Goal: Navigation & Orientation: Find specific page/section

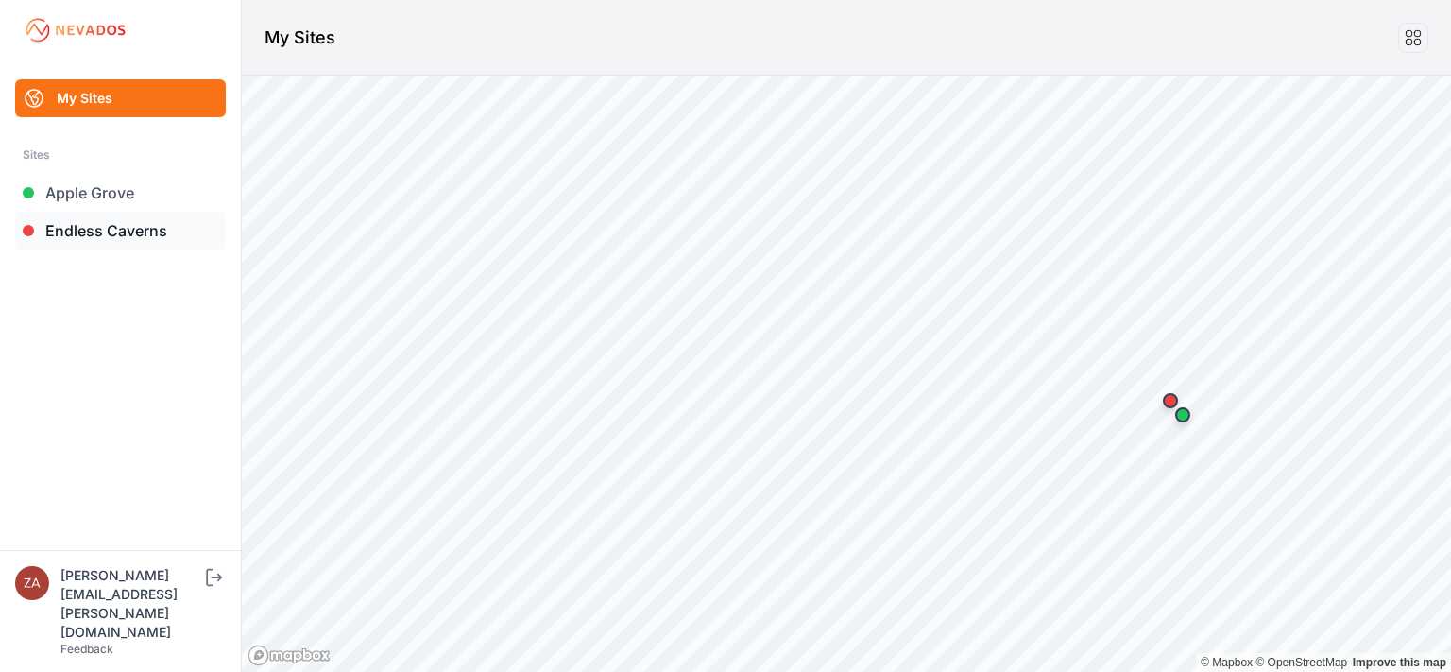
click at [155, 230] on link "Endless Caverns" at bounding box center [120, 231] width 211 height 38
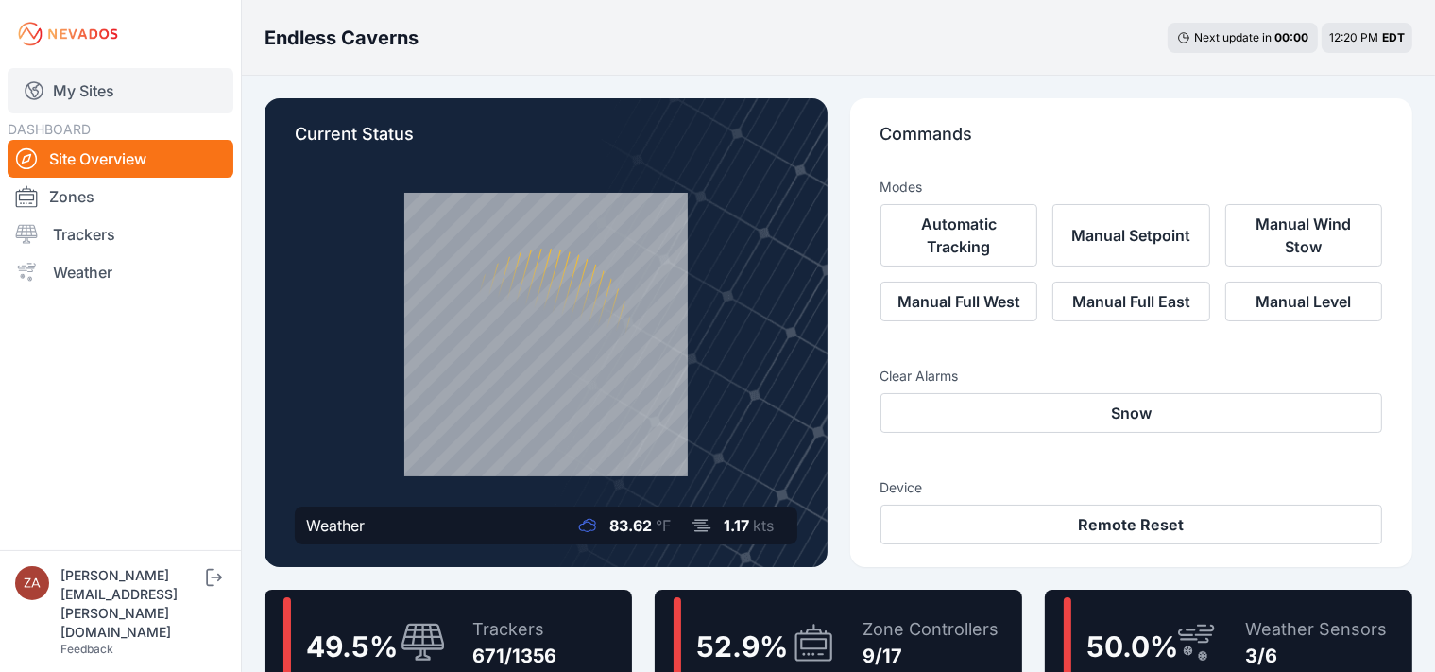
click at [53, 92] on link "My Sites" at bounding box center [121, 90] width 226 height 45
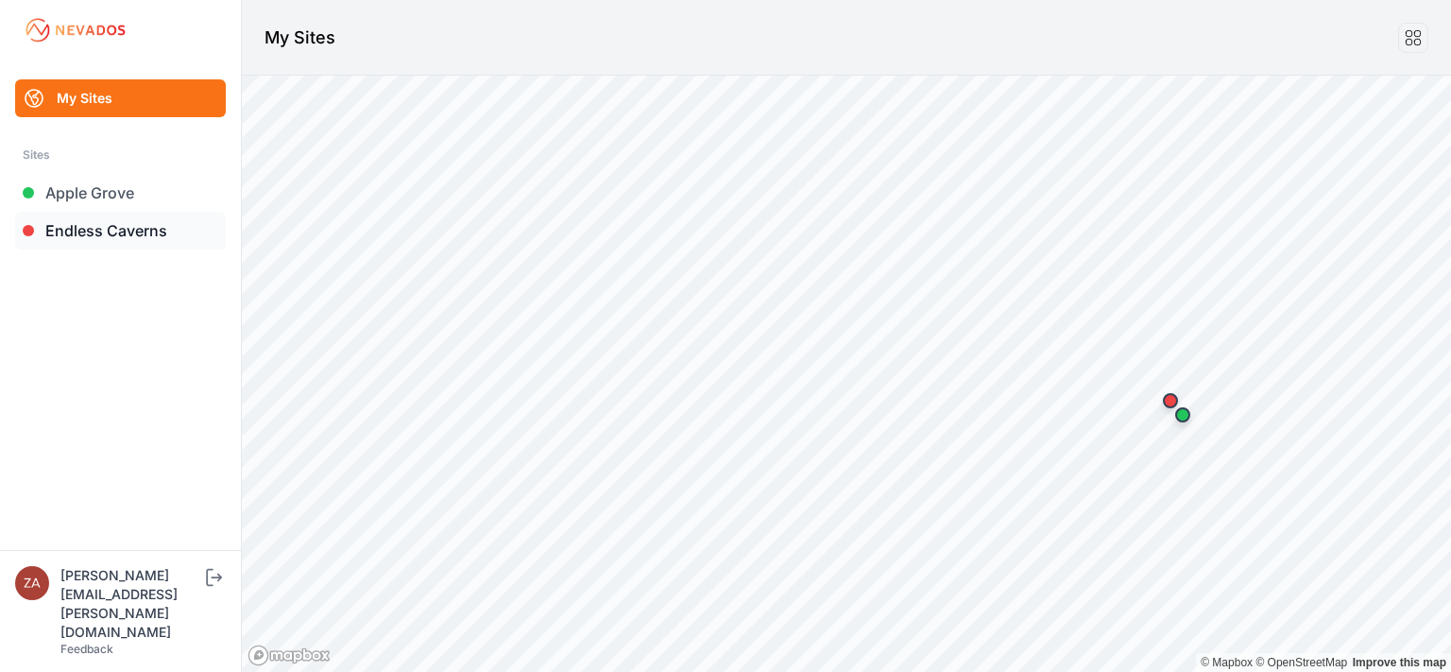
click at [115, 232] on link "Endless Caverns" at bounding box center [120, 231] width 211 height 38
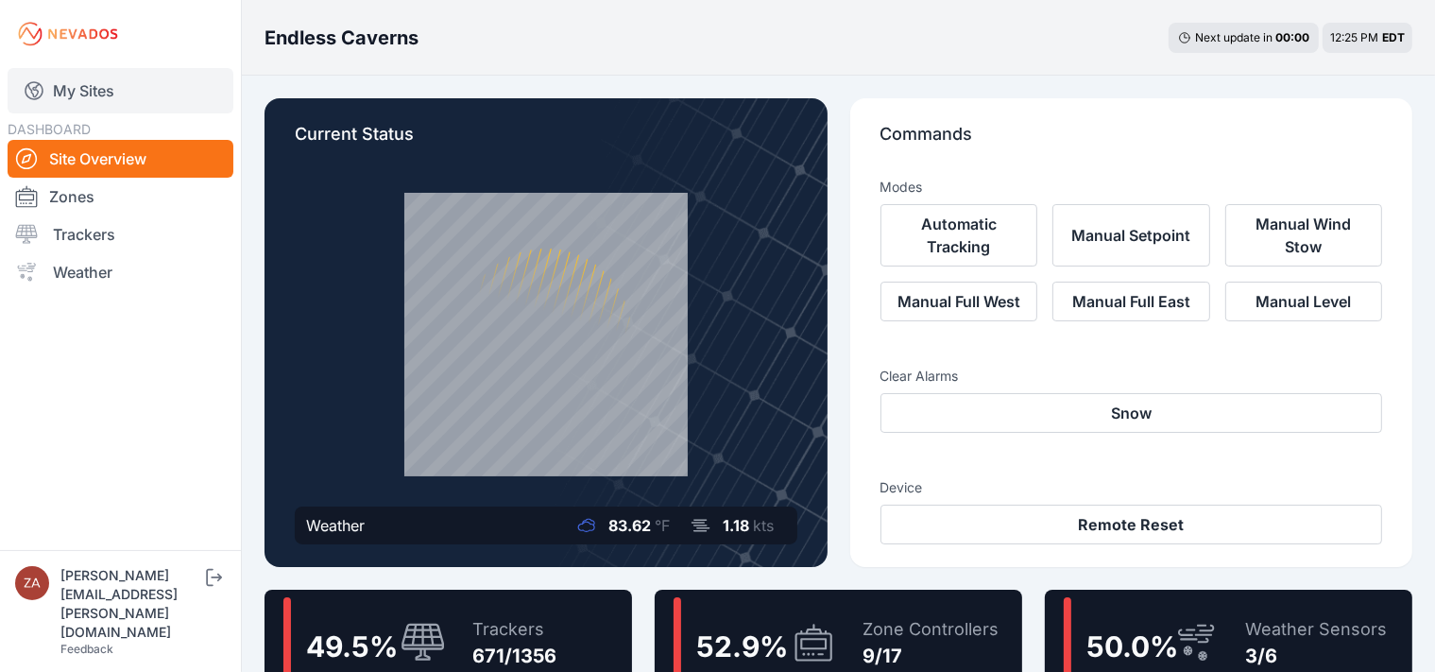
click at [109, 89] on link "My Sites" at bounding box center [121, 90] width 226 height 45
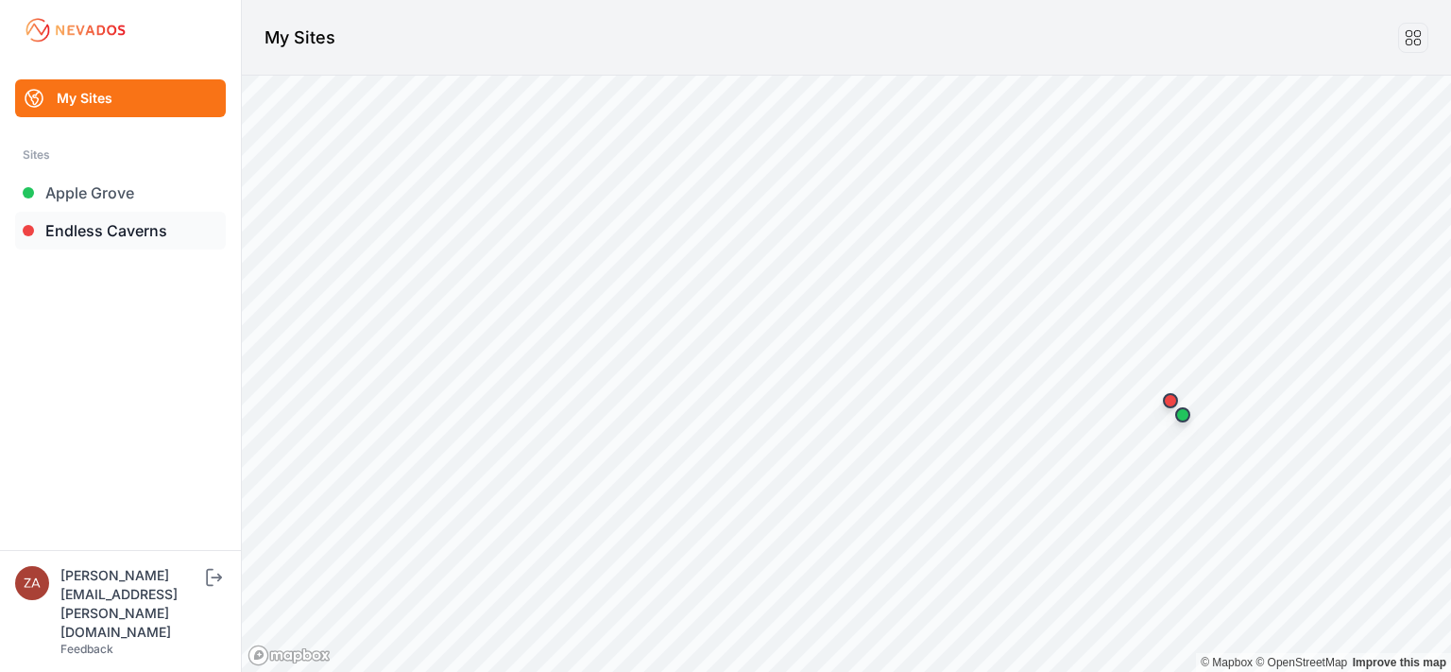
click at [101, 240] on link "Endless Caverns" at bounding box center [120, 231] width 211 height 38
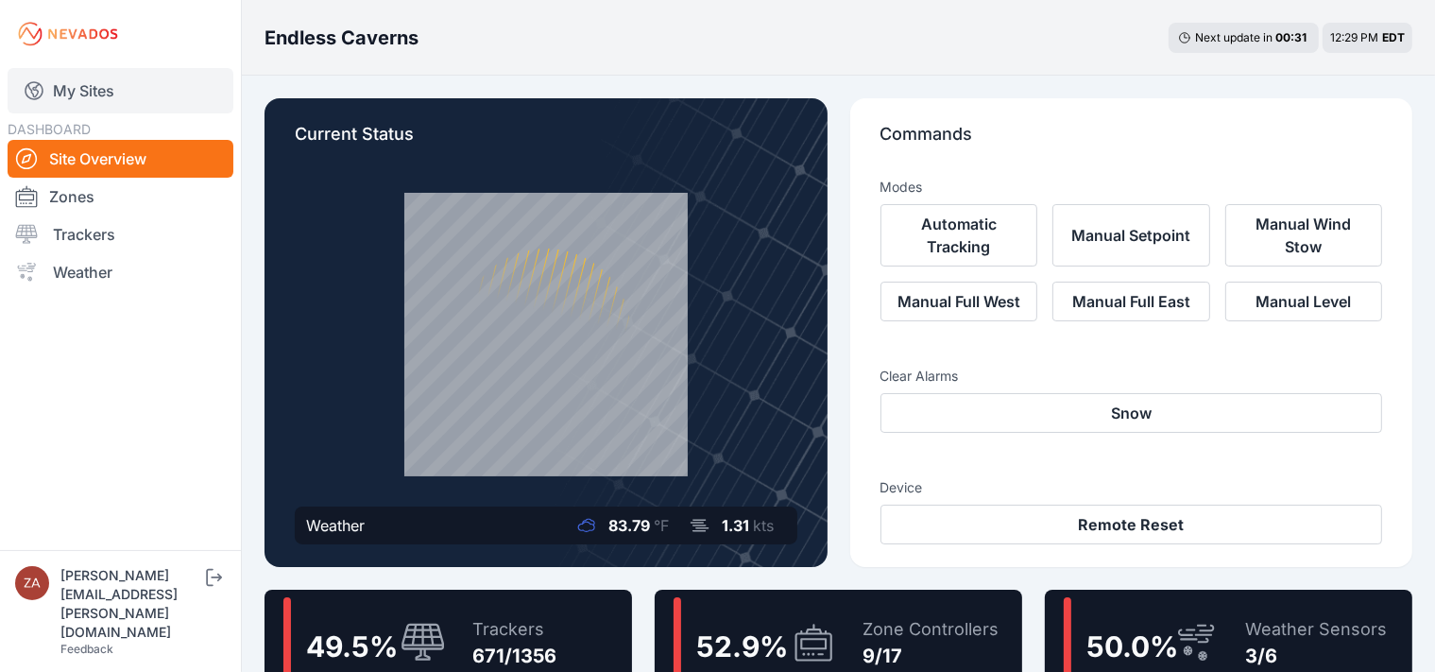
click at [93, 89] on link "My Sites" at bounding box center [121, 90] width 226 height 45
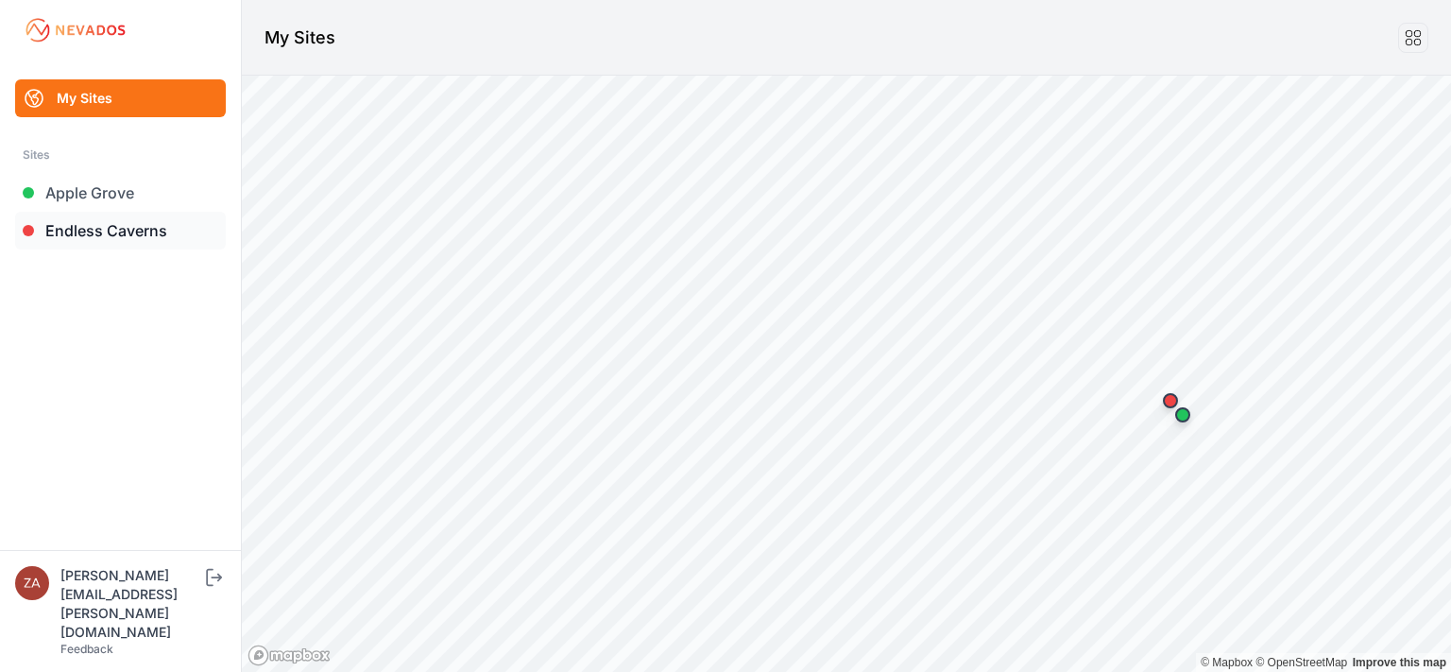
click at [103, 236] on link "Endless Caverns" at bounding box center [120, 231] width 211 height 38
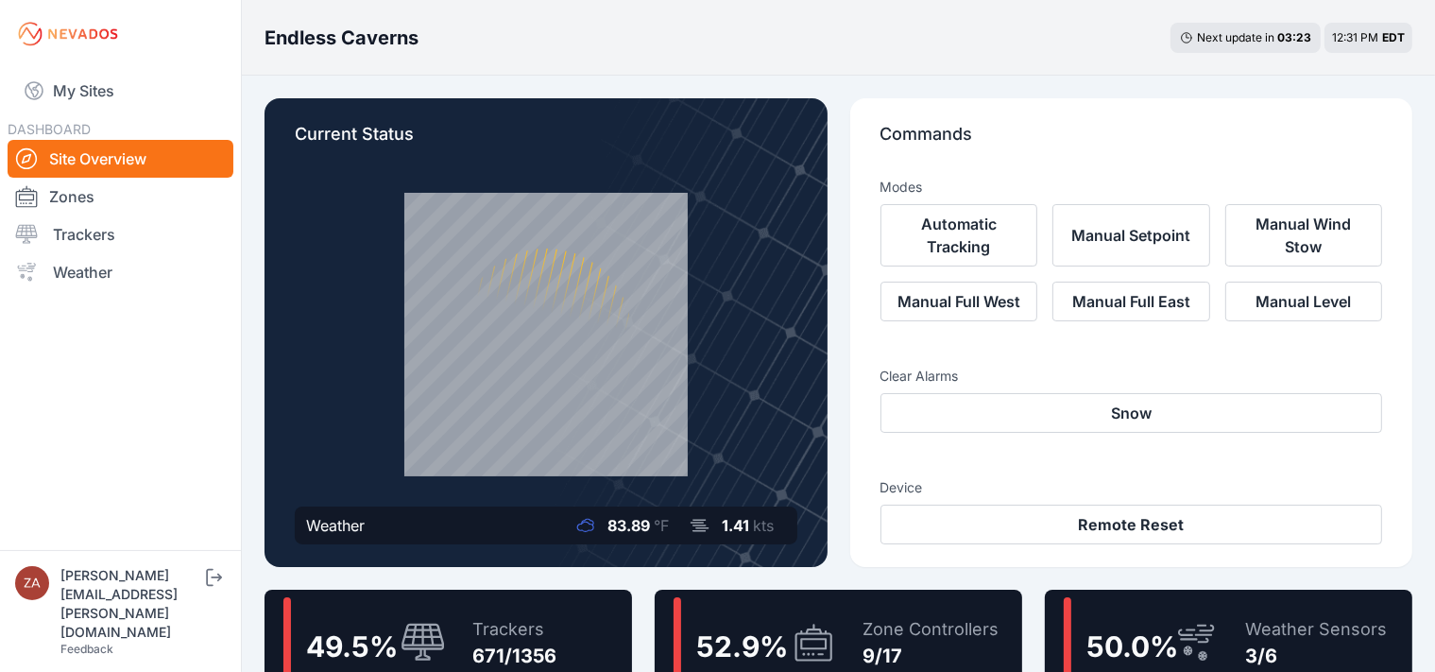
click at [167, 357] on nav "My Sites DASHBOARD Site Overview Zones Trackers Weather" at bounding box center [120, 301] width 241 height 467
click at [93, 94] on link "My Sites" at bounding box center [121, 90] width 226 height 45
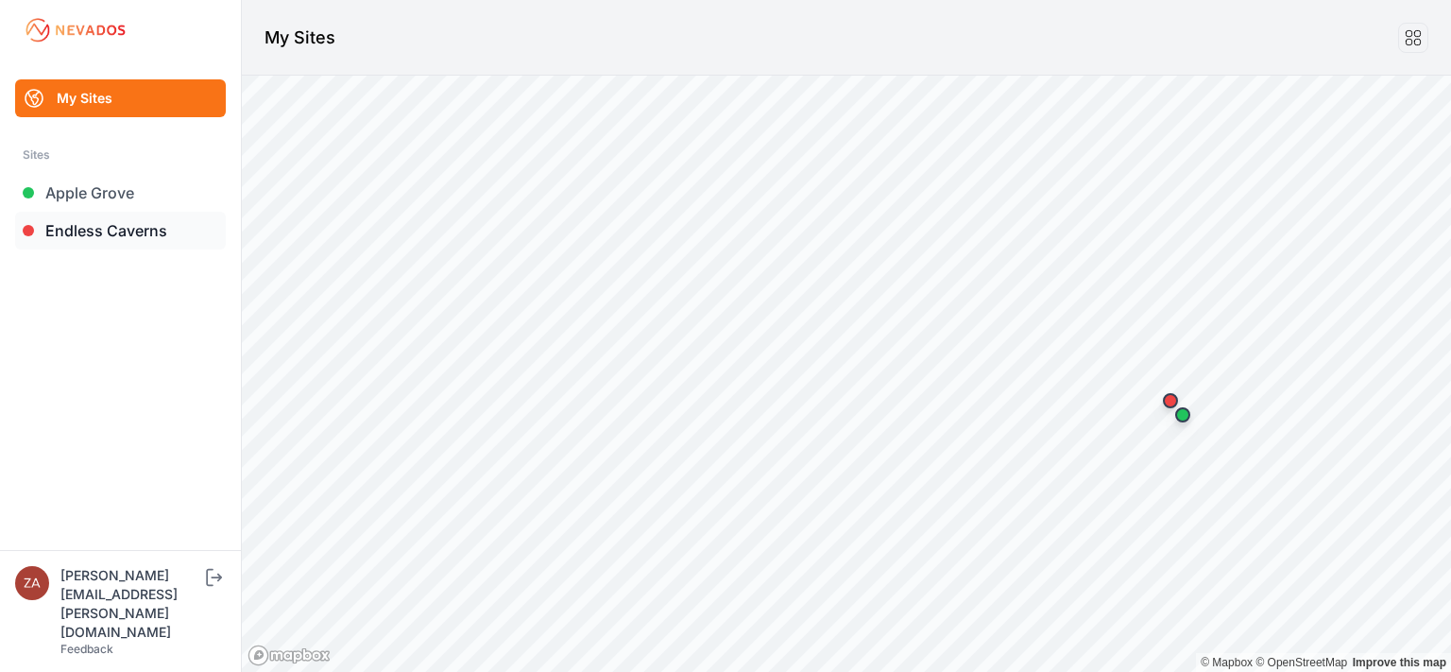
click at [102, 229] on link "Endless Caverns" at bounding box center [120, 231] width 211 height 38
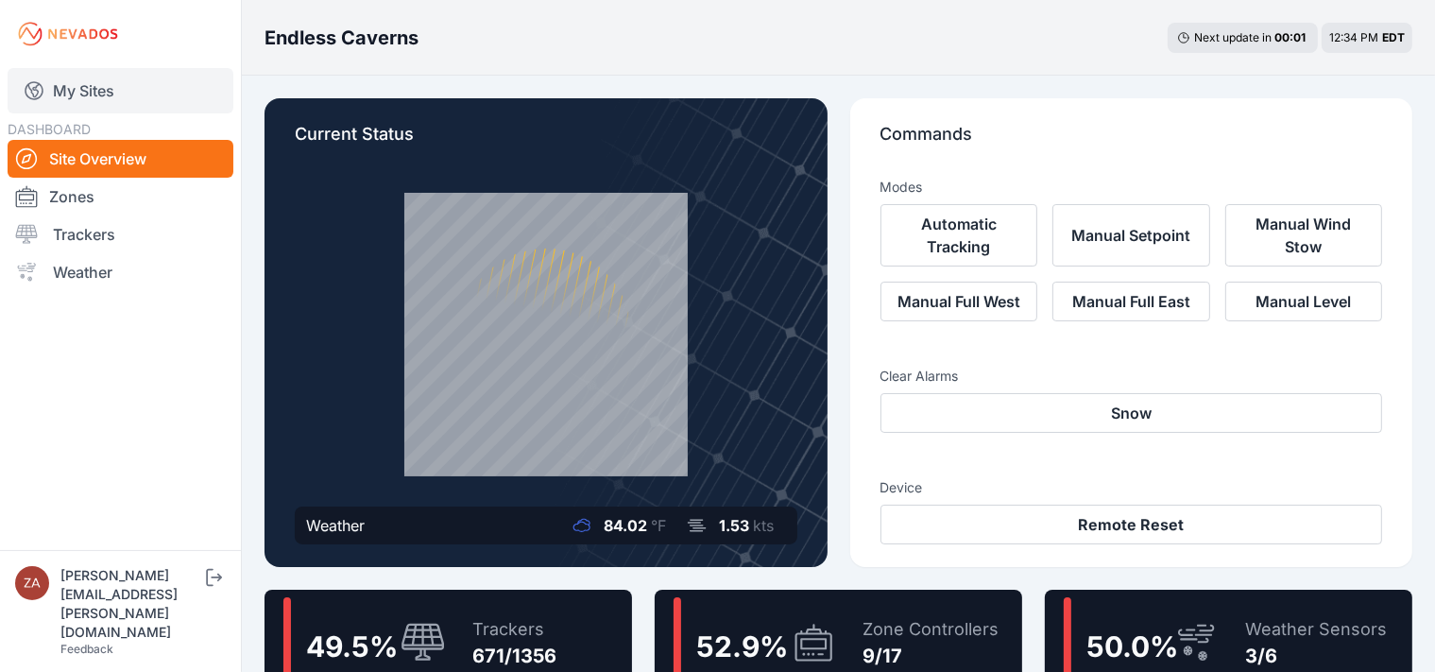
click at [81, 97] on link "My Sites" at bounding box center [121, 90] width 226 height 45
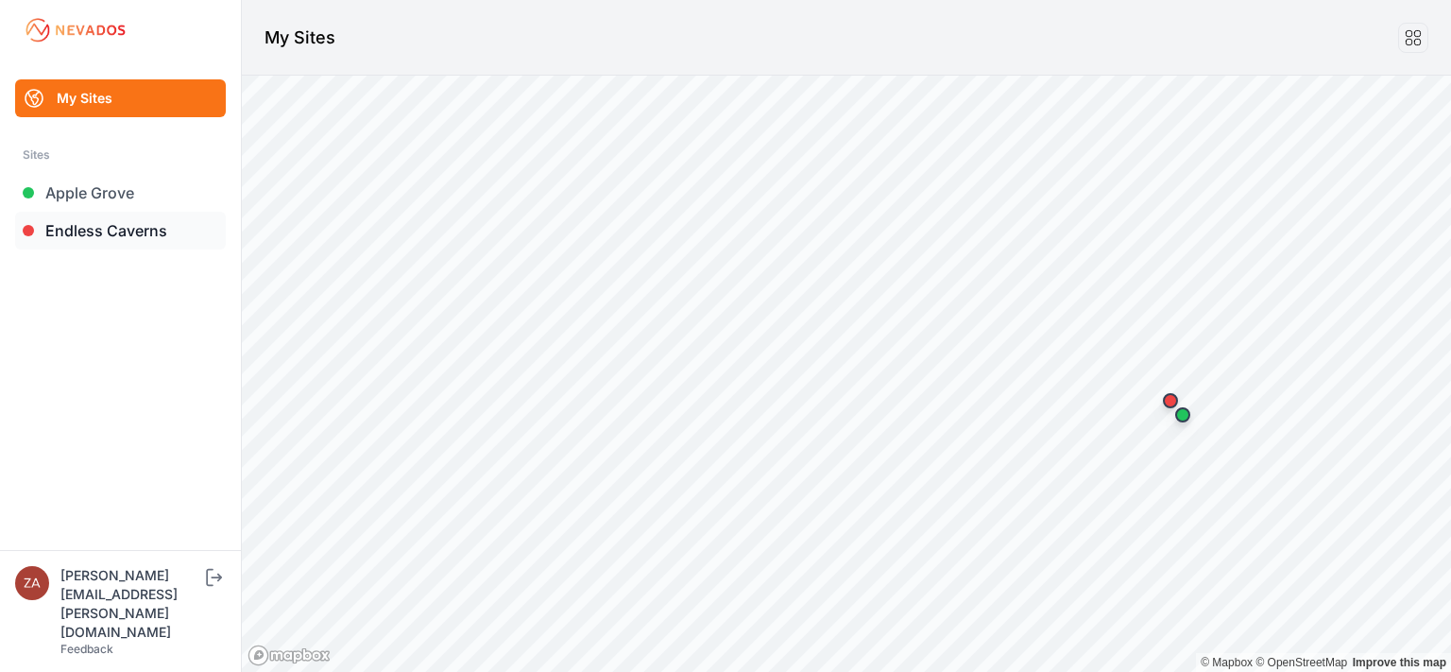
click at [104, 231] on link "Endless Caverns" at bounding box center [120, 231] width 211 height 38
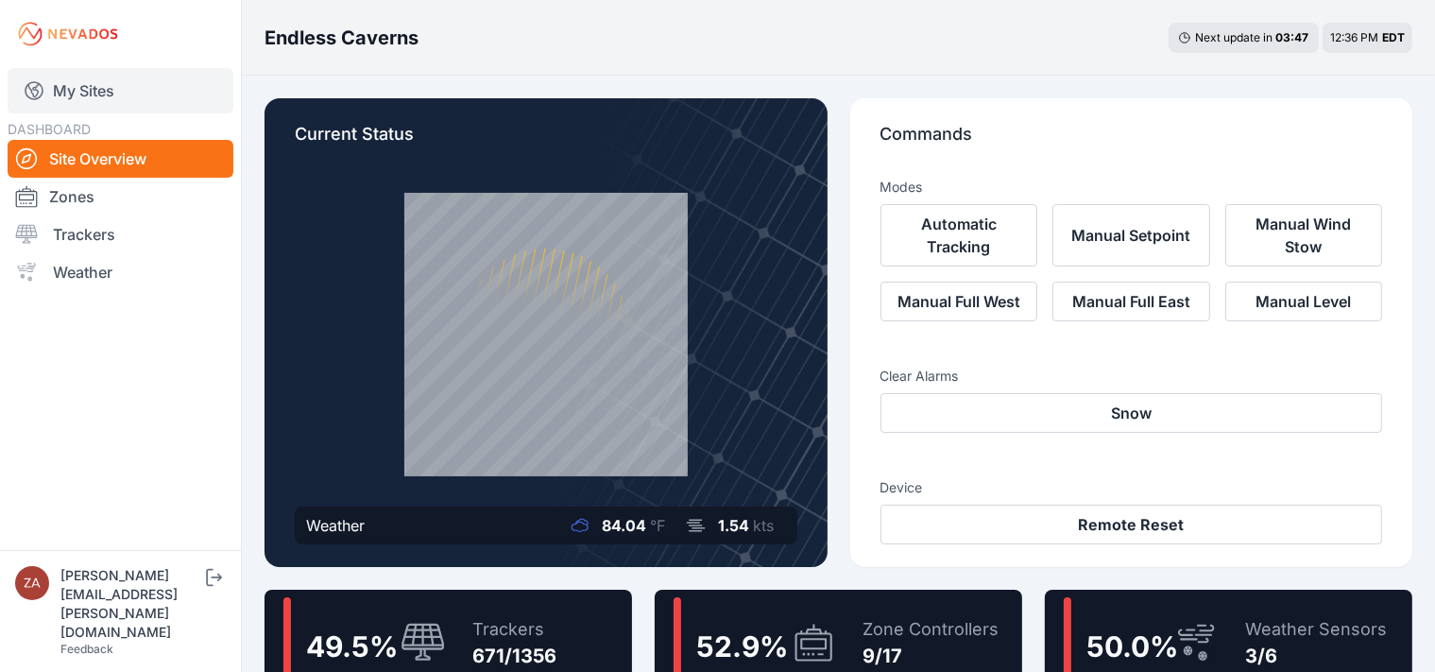
click at [78, 92] on link "My Sites" at bounding box center [121, 90] width 226 height 45
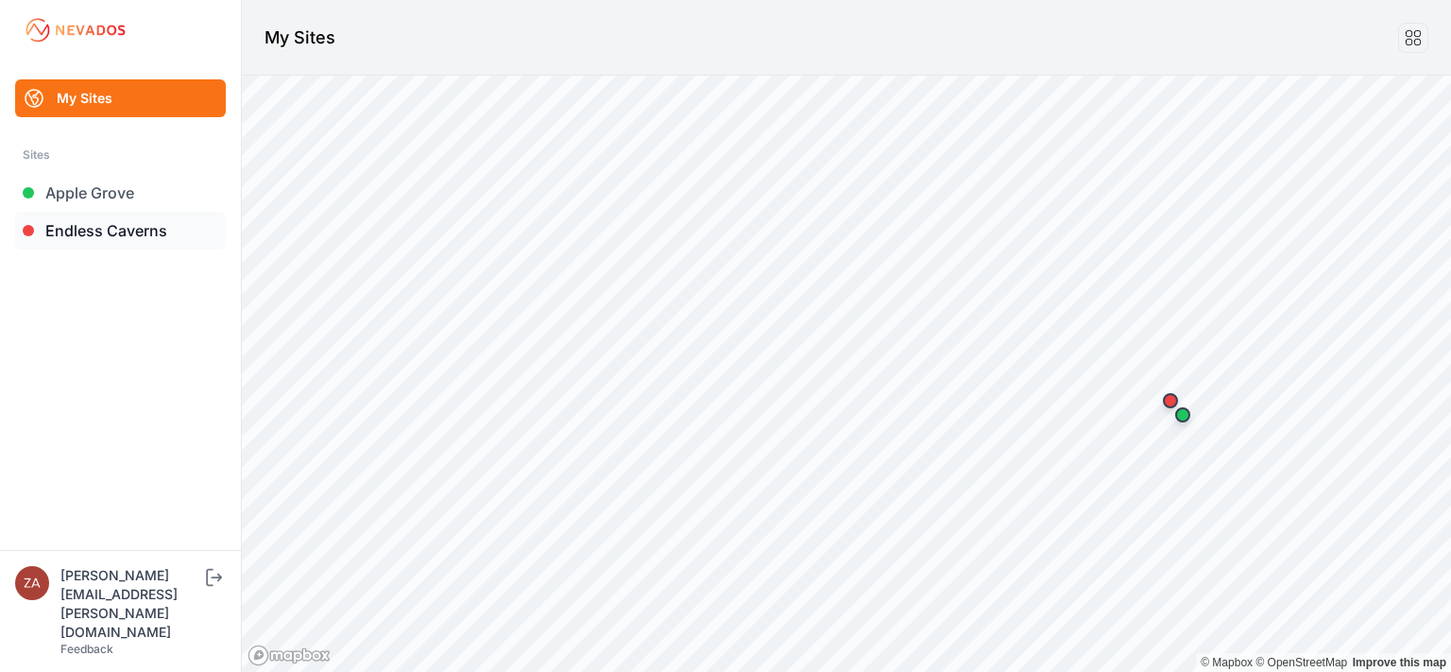
click at [89, 231] on link "Endless Caverns" at bounding box center [120, 231] width 211 height 38
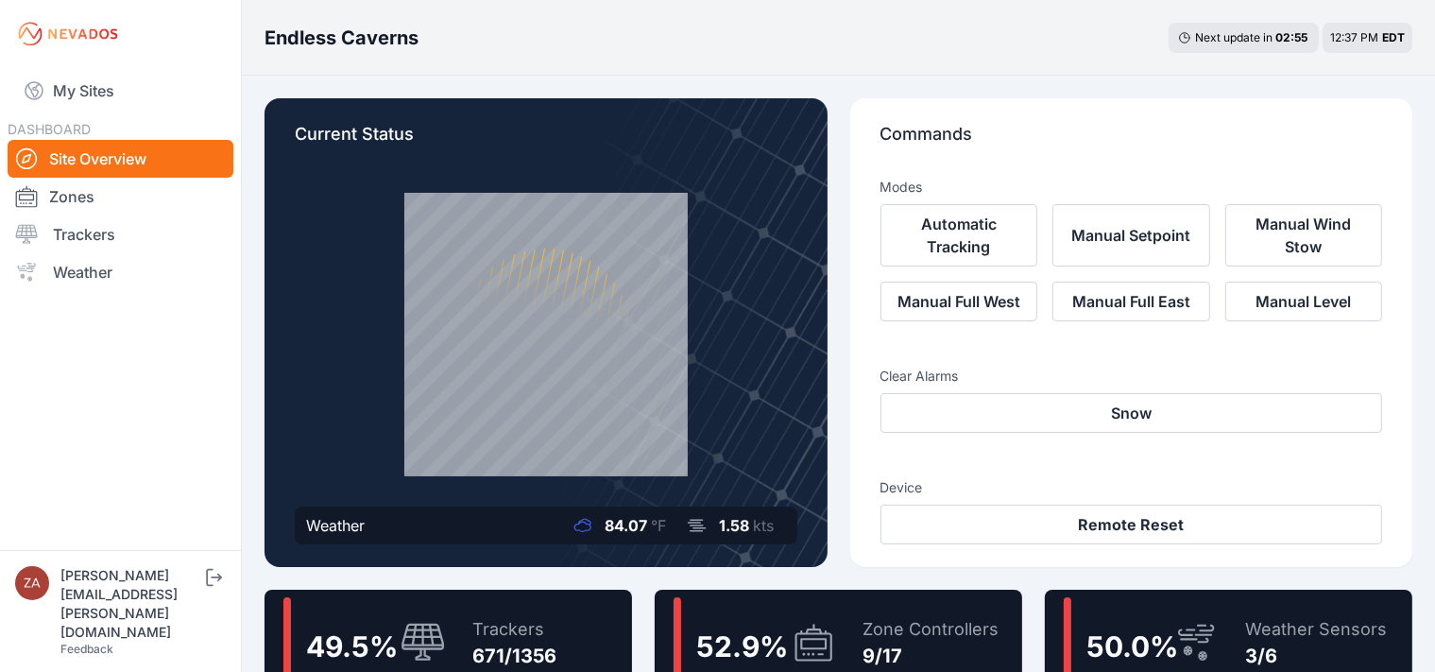
click at [160, 465] on nav "My Sites DASHBOARD Site Overview Zones Trackers Weather" at bounding box center [120, 301] width 241 height 467
click at [127, 94] on link "My Sites" at bounding box center [121, 90] width 226 height 45
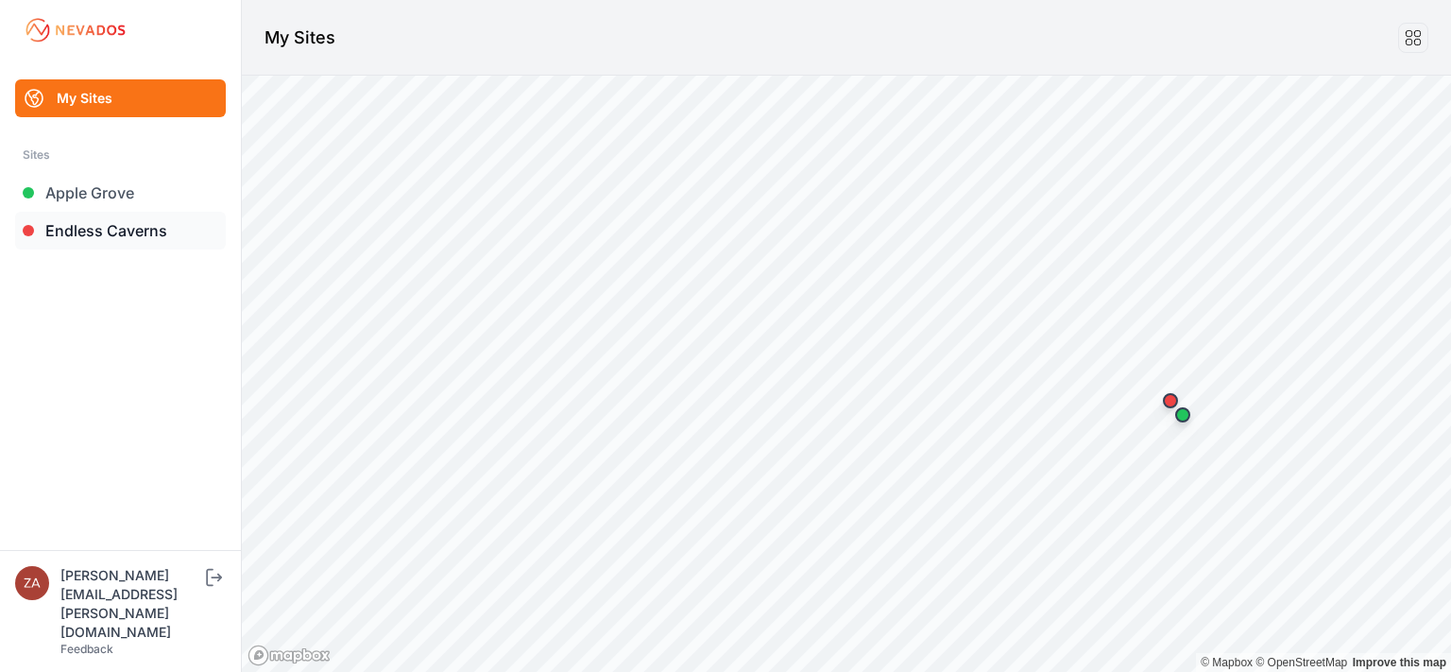
click at [94, 227] on link "Endless Caverns" at bounding box center [120, 231] width 211 height 38
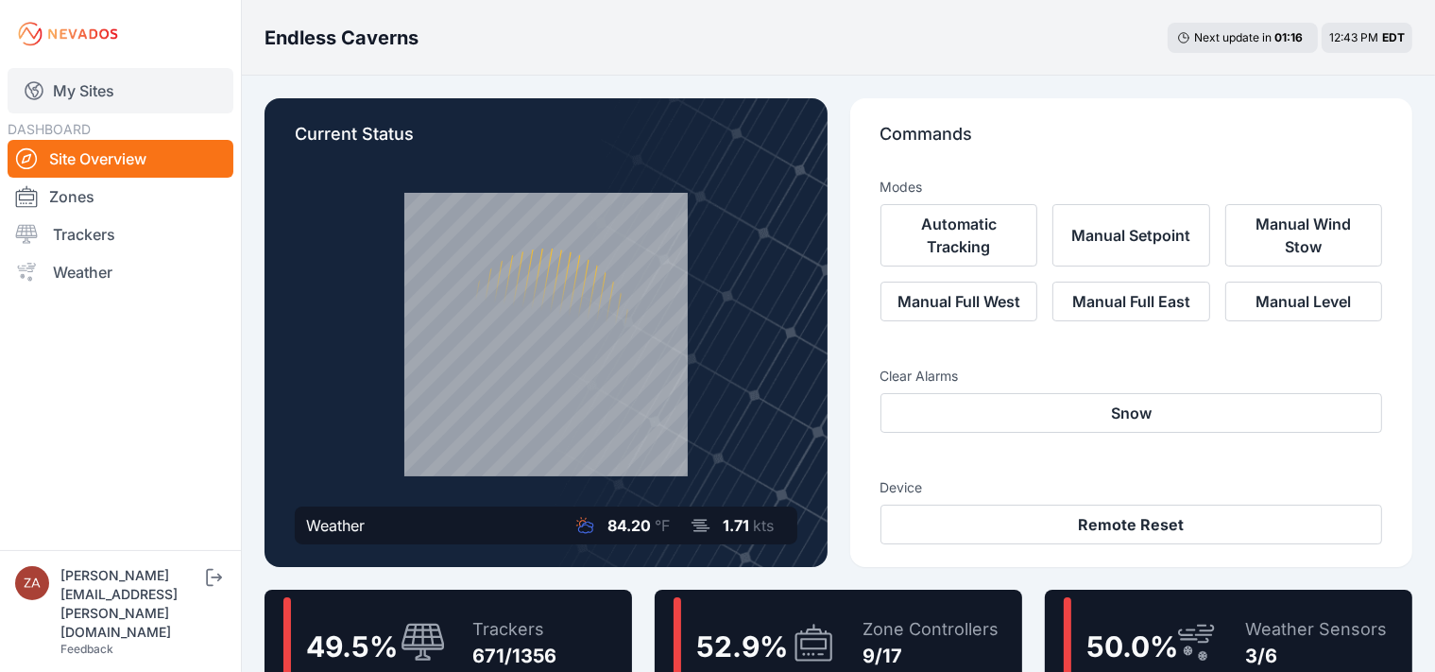
click at [114, 91] on link "My Sites" at bounding box center [121, 90] width 226 height 45
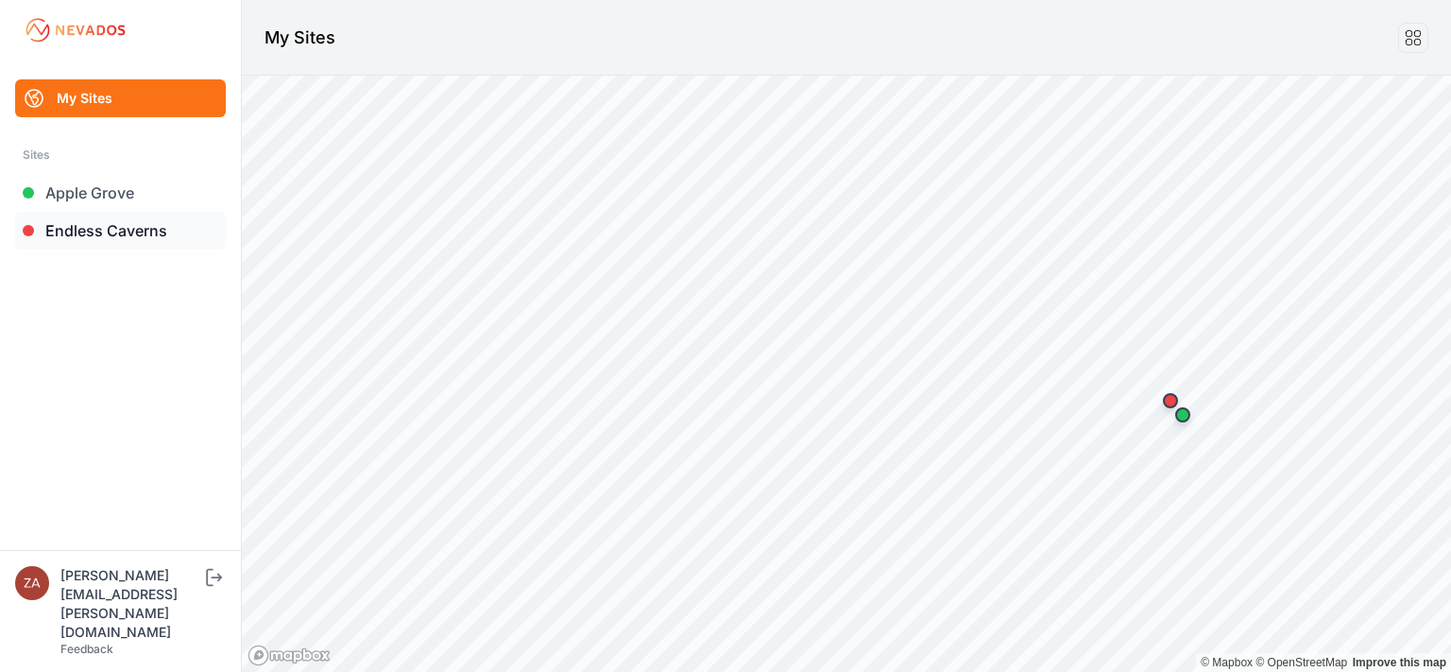
click at [96, 232] on link "Endless Caverns" at bounding box center [120, 231] width 211 height 38
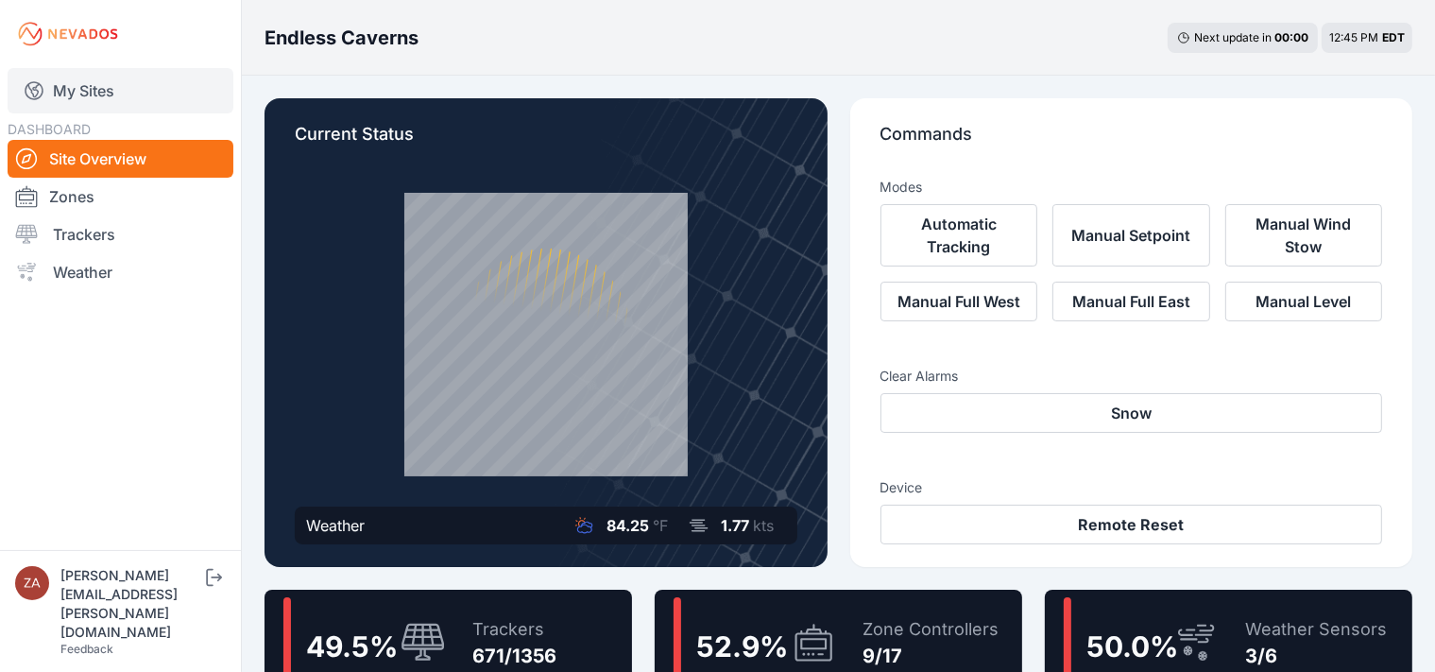
click at [116, 92] on link "My Sites" at bounding box center [121, 90] width 226 height 45
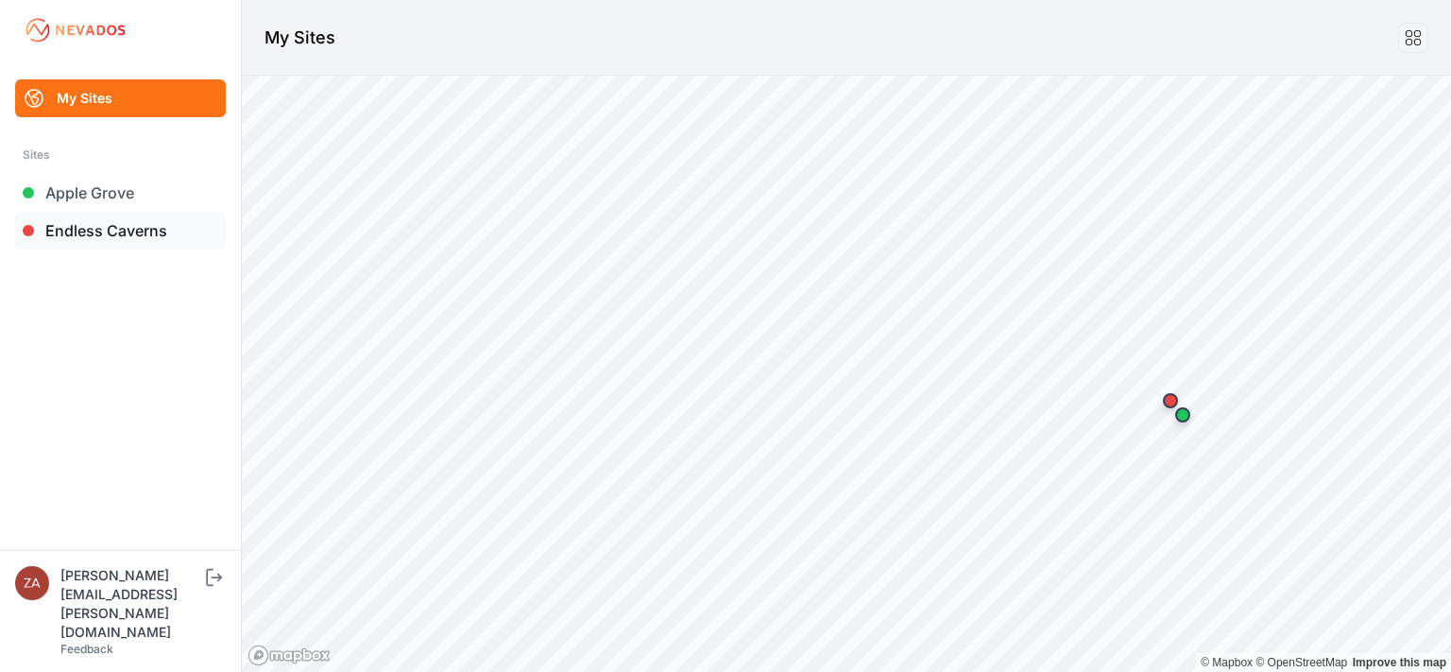
click at [115, 232] on link "Endless Caverns" at bounding box center [120, 231] width 211 height 38
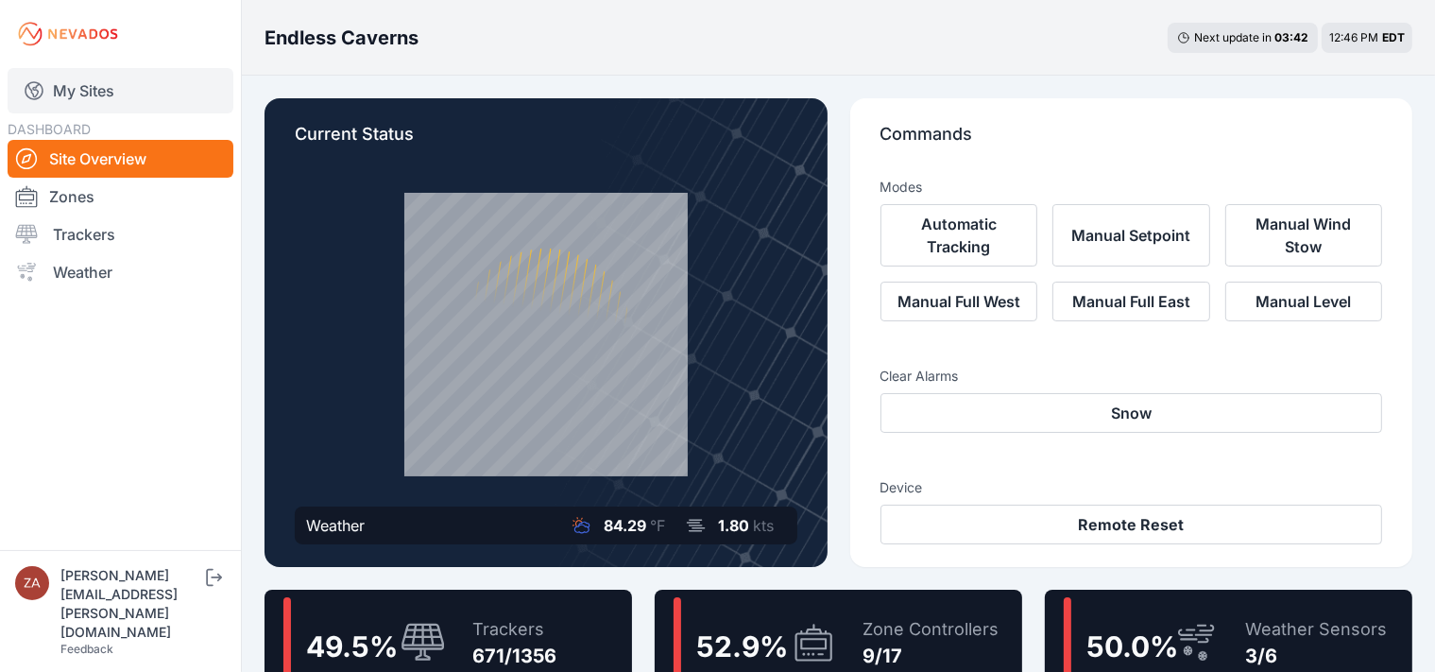
click at [184, 77] on link "My Sites" at bounding box center [121, 90] width 226 height 45
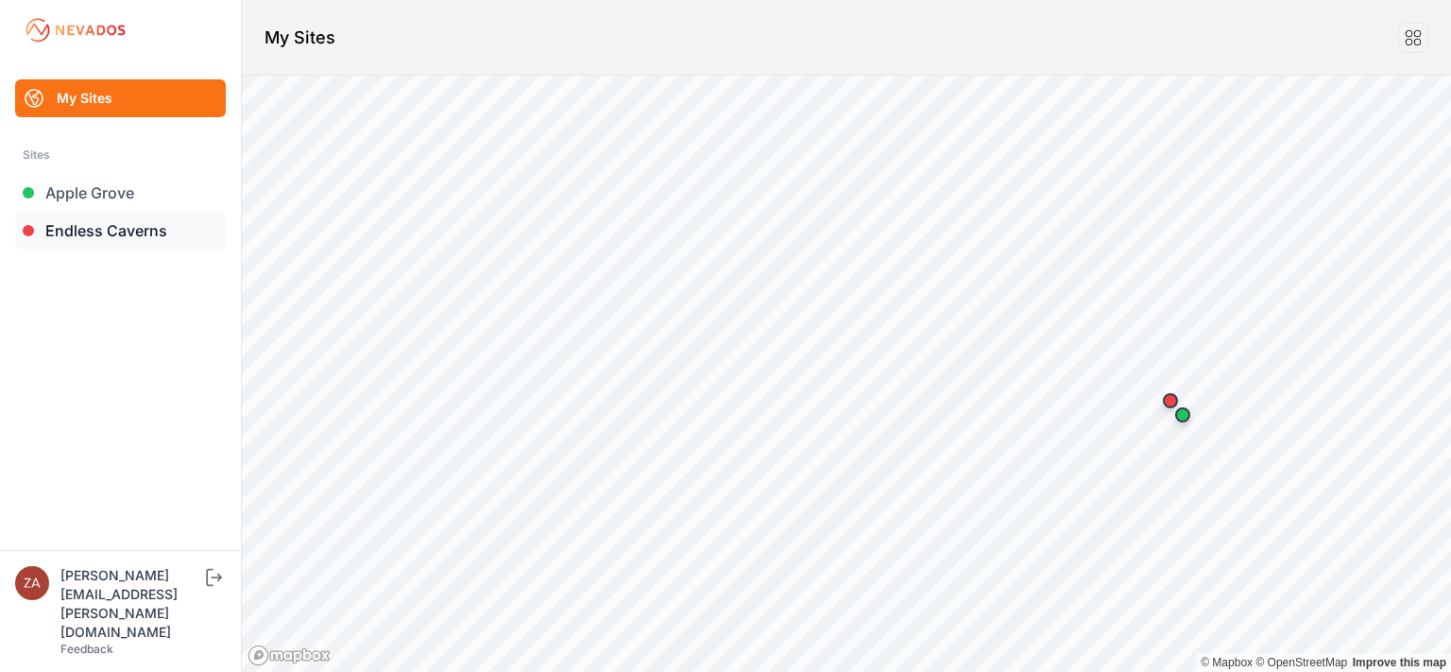
click at [71, 235] on link "Endless Caverns" at bounding box center [120, 231] width 211 height 38
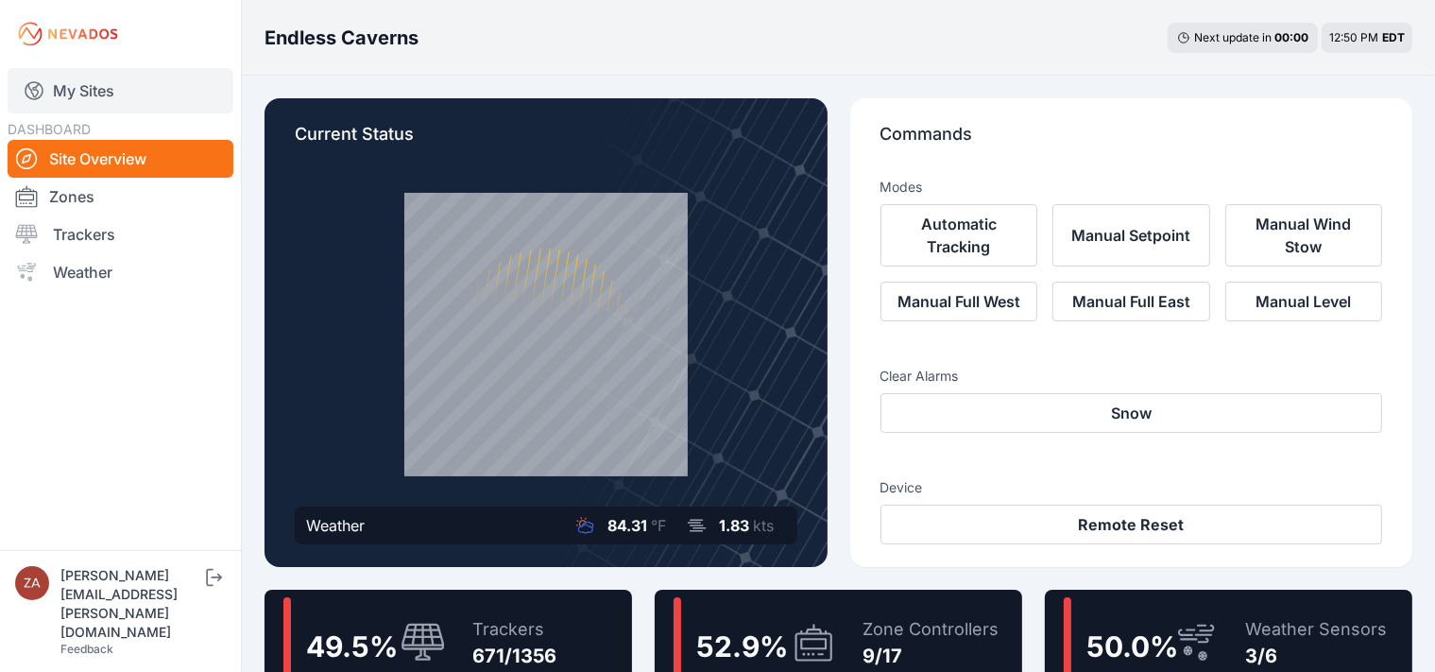
click at [76, 81] on link "My Sites" at bounding box center [121, 90] width 226 height 45
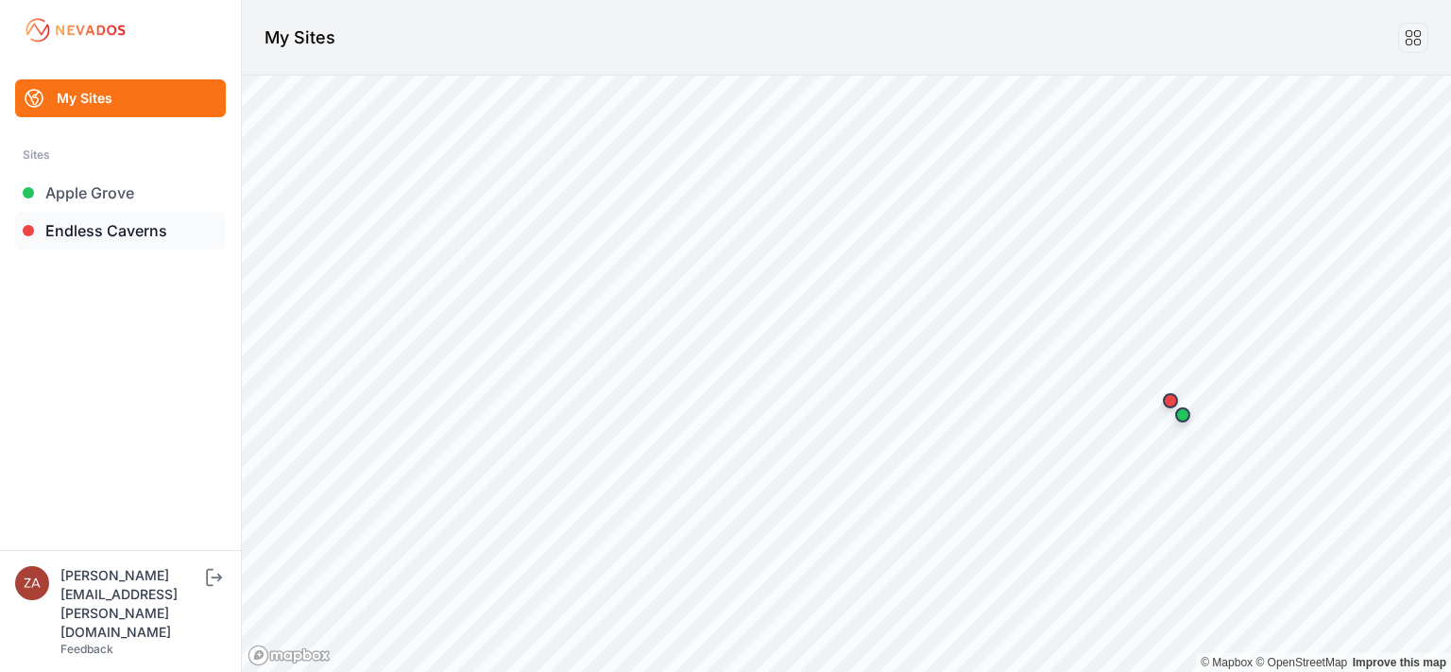
click at [152, 227] on link "Endless Caverns" at bounding box center [120, 231] width 211 height 38
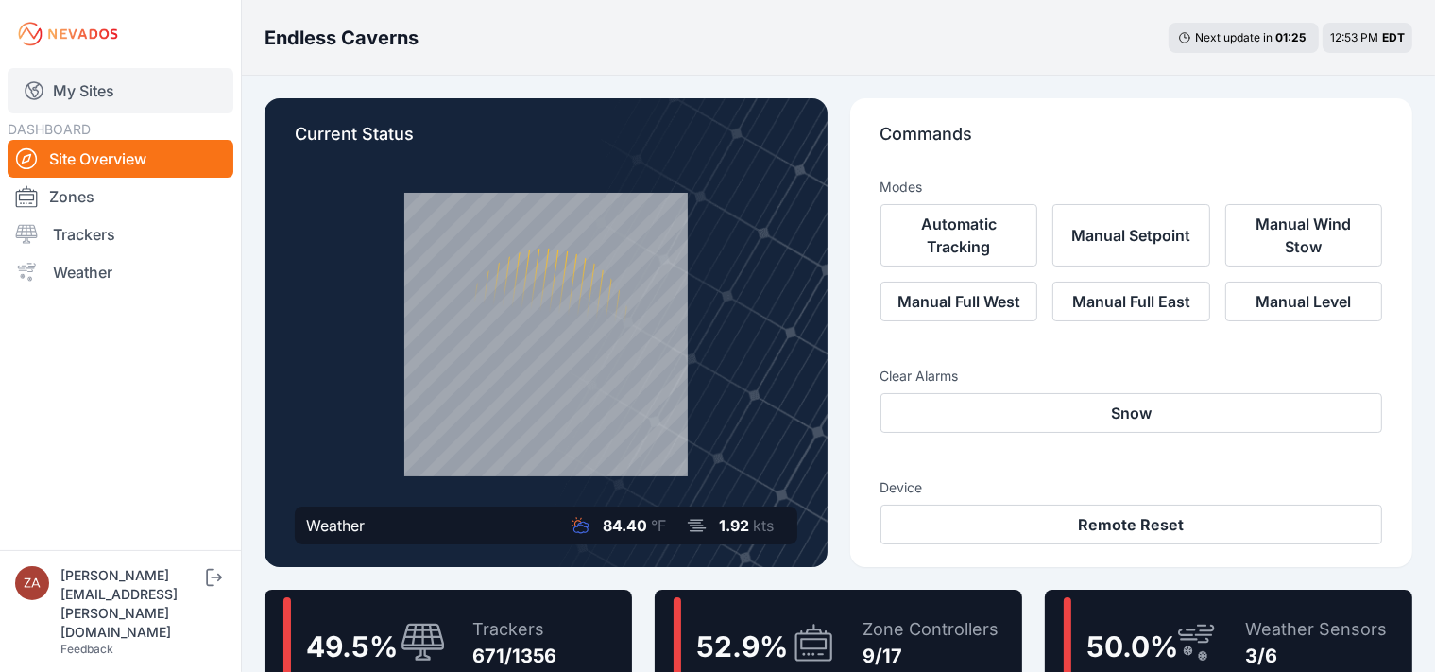
click at [87, 89] on link "My Sites" at bounding box center [121, 90] width 226 height 45
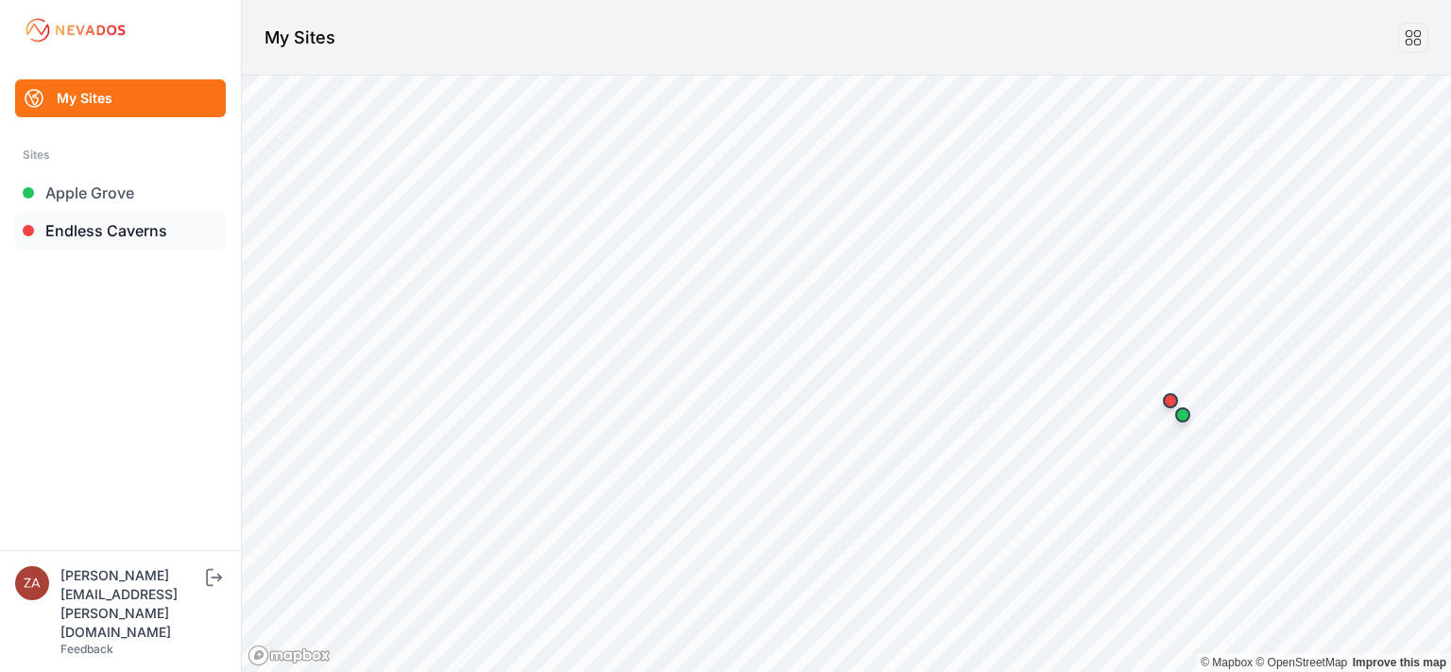
click at [81, 240] on link "Endless Caverns" at bounding box center [120, 231] width 211 height 38
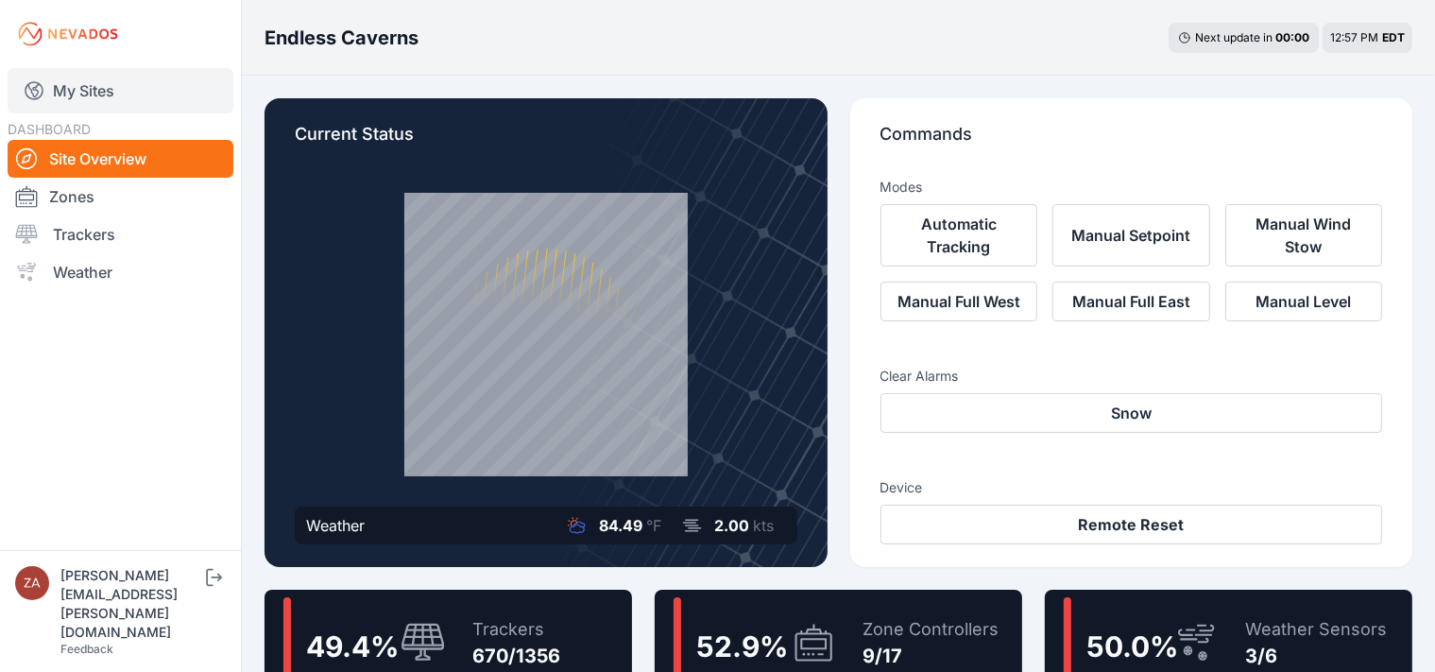
click at [130, 89] on link "My Sites" at bounding box center [121, 90] width 226 height 45
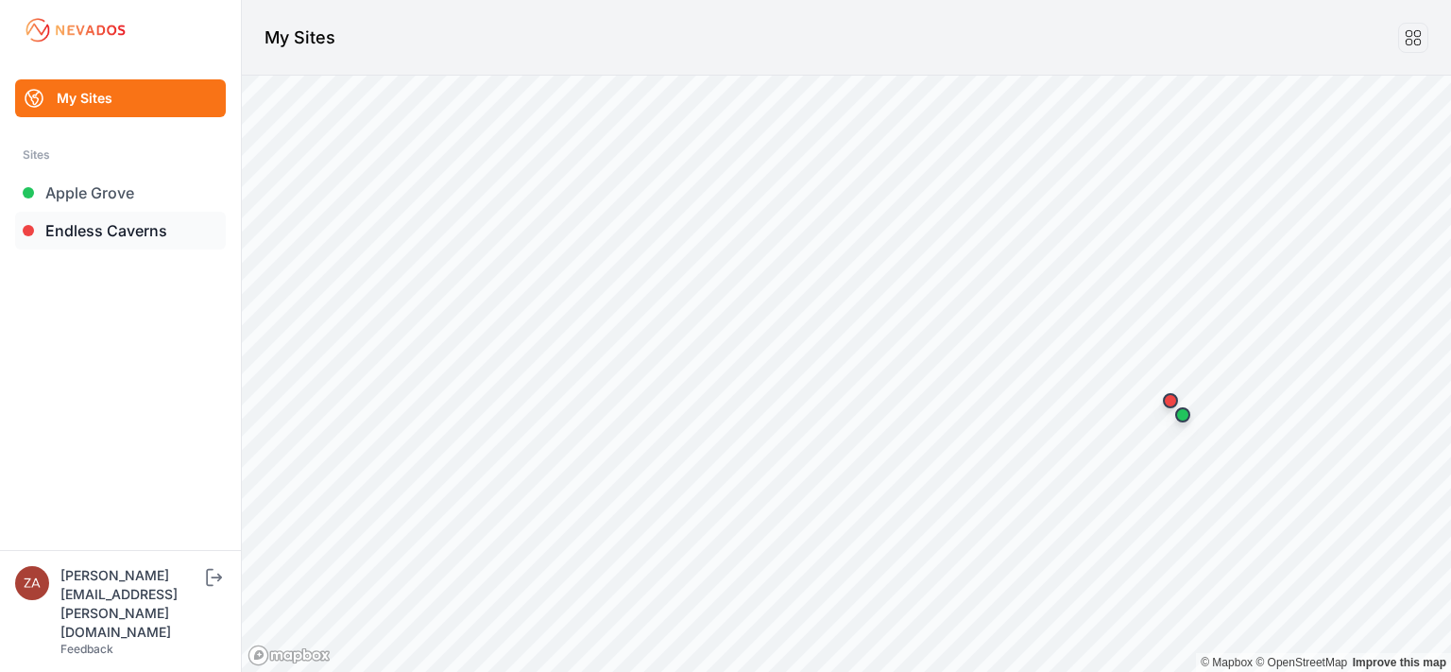
click at [75, 229] on link "Endless Caverns" at bounding box center [120, 231] width 211 height 38
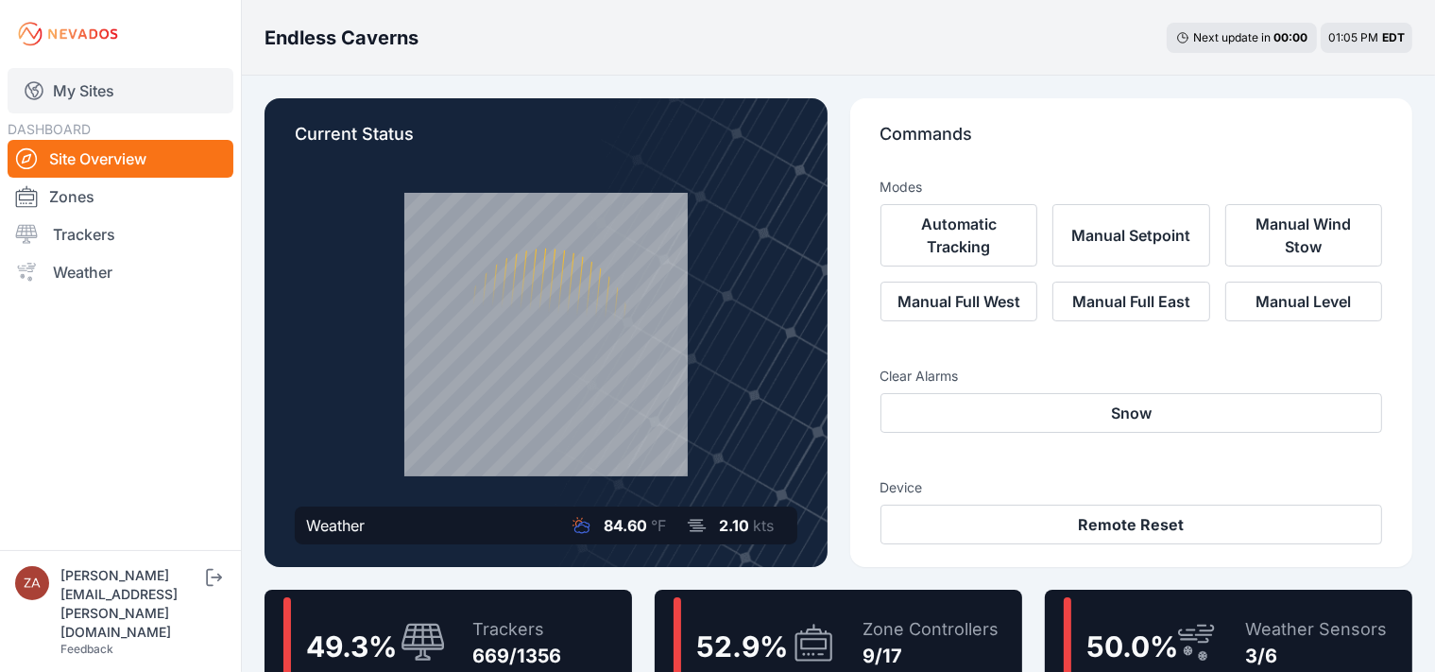
click at [94, 96] on link "My Sites" at bounding box center [121, 90] width 226 height 45
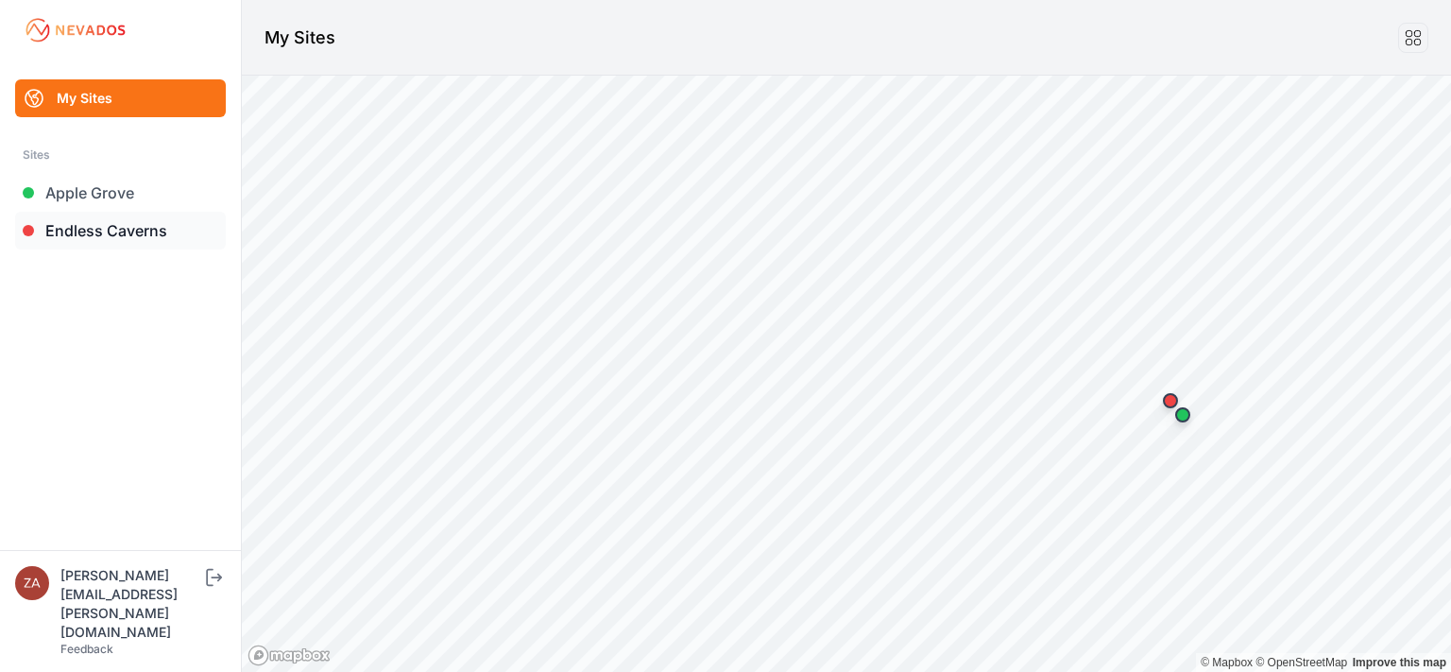
click at [92, 237] on link "Endless Caverns" at bounding box center [120, 231] width 211 height 38
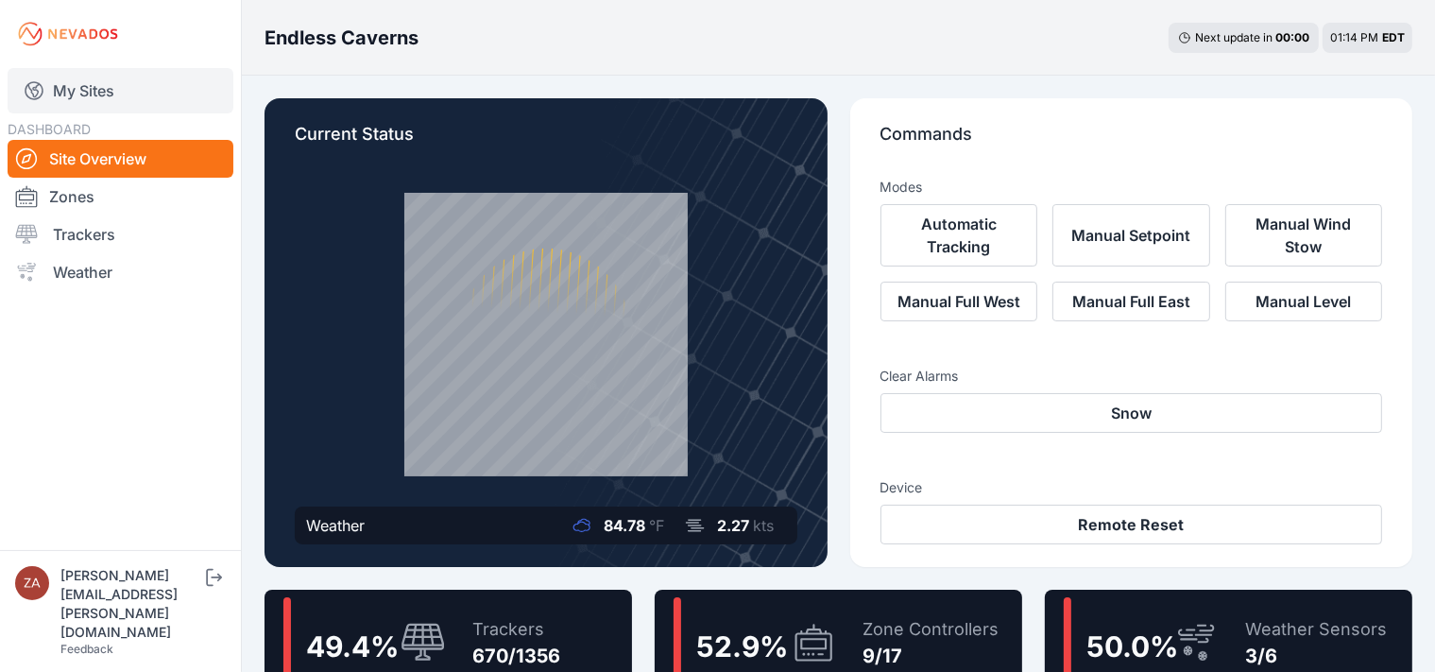
click at [102, 93] on link "My Sites" at bounding box center [121, 90] width 226 height 45
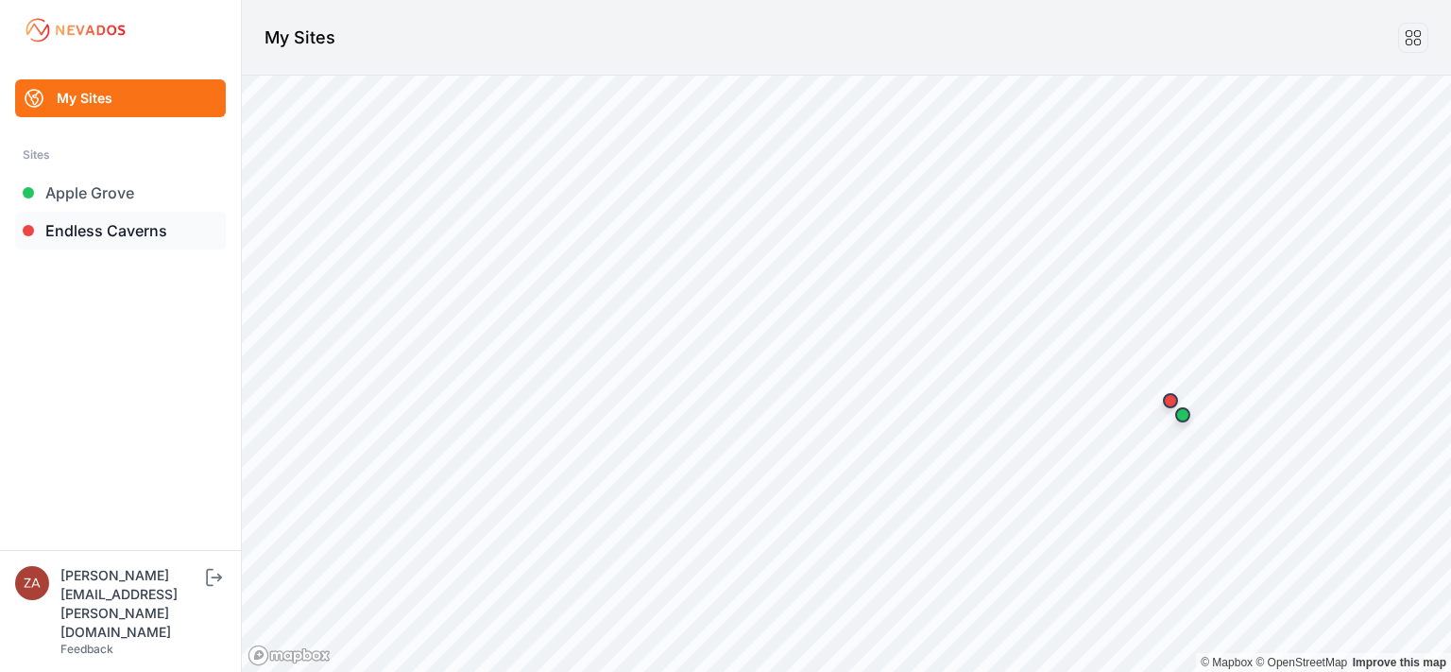
click at [85, 231] on link "Endless Caverns" at bounding box center [120, 231] width 211 height 38
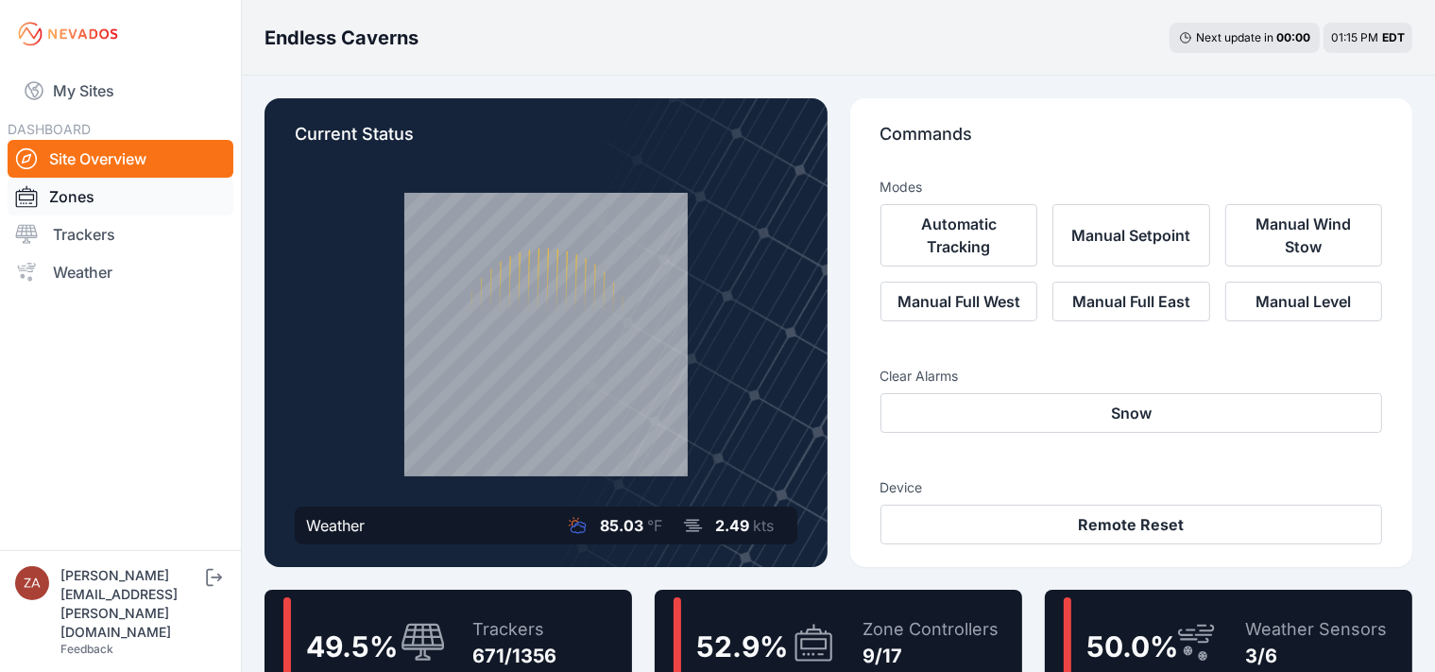
click at [100, 202] on link "Zones" at bounding box center [121, 197] width 226 height 38
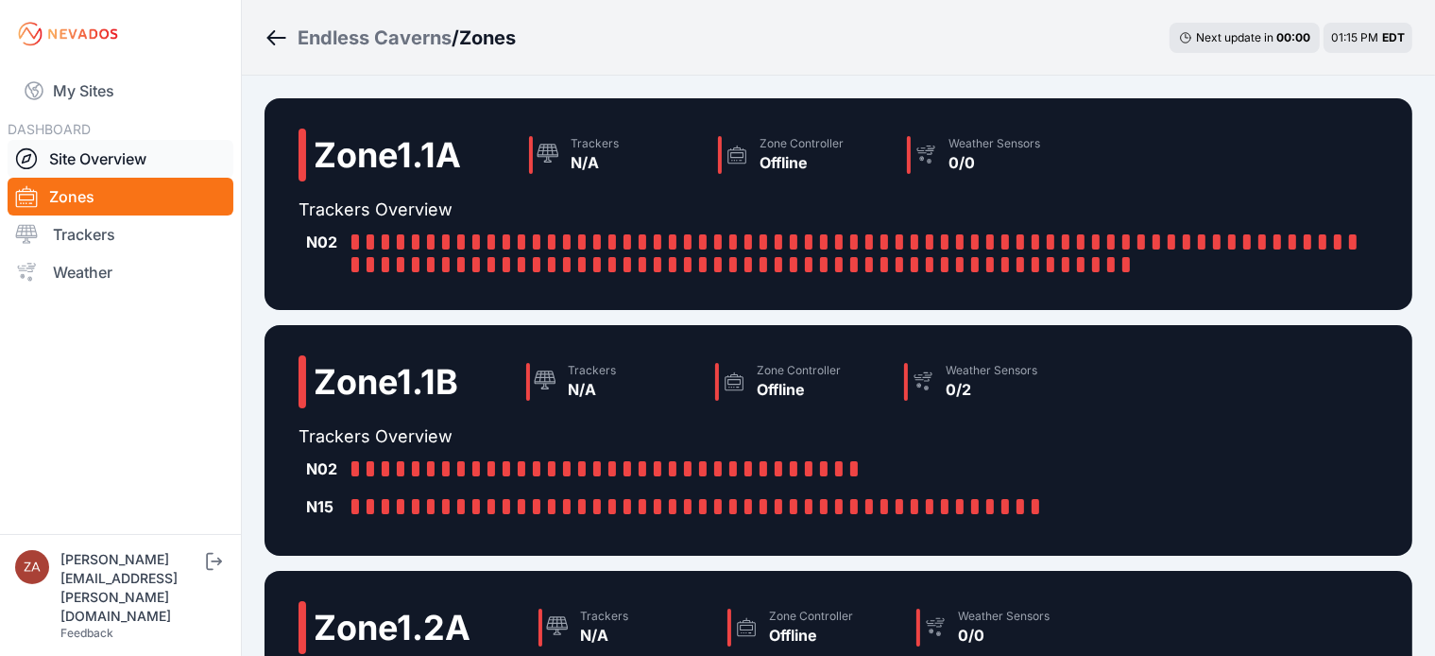
click at [80, 167] on link "Site Overview" at bounding box center [121, 159] width 226 height 38
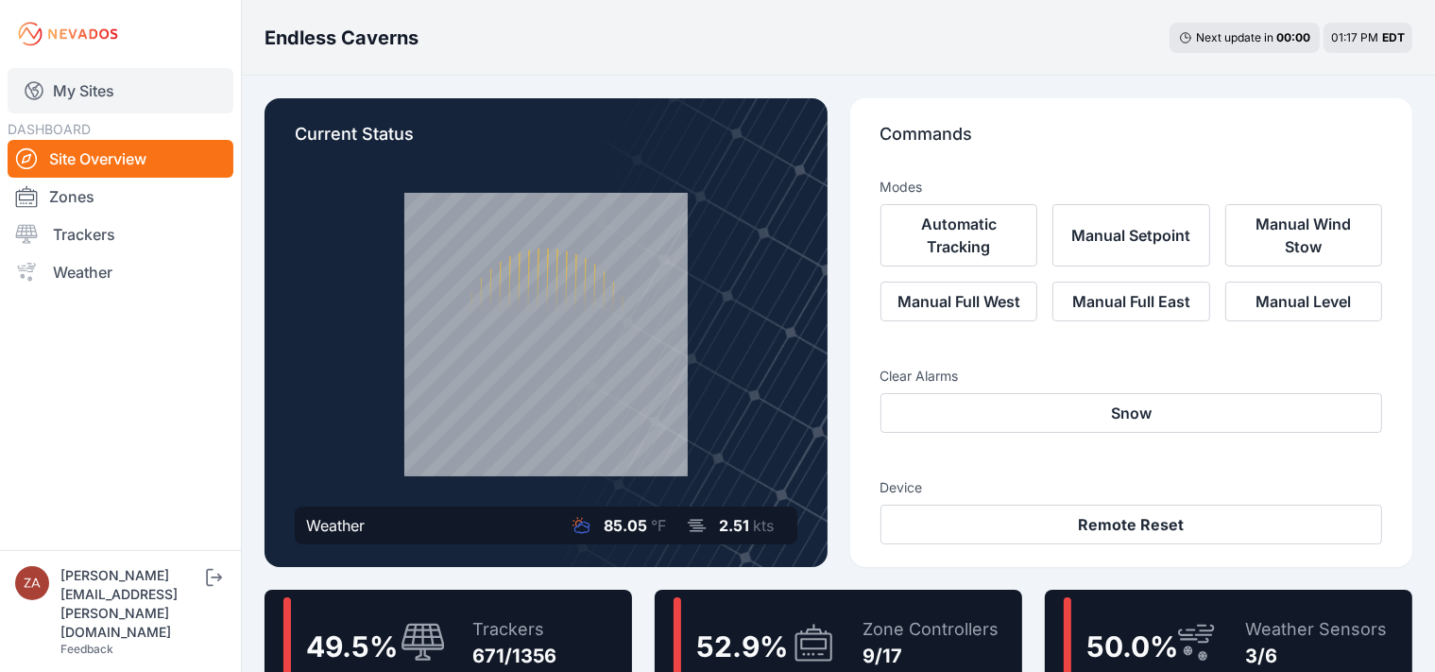
click at [80, 99] on link "My Sites" at bounding box center [121, 90] width 226 height 45
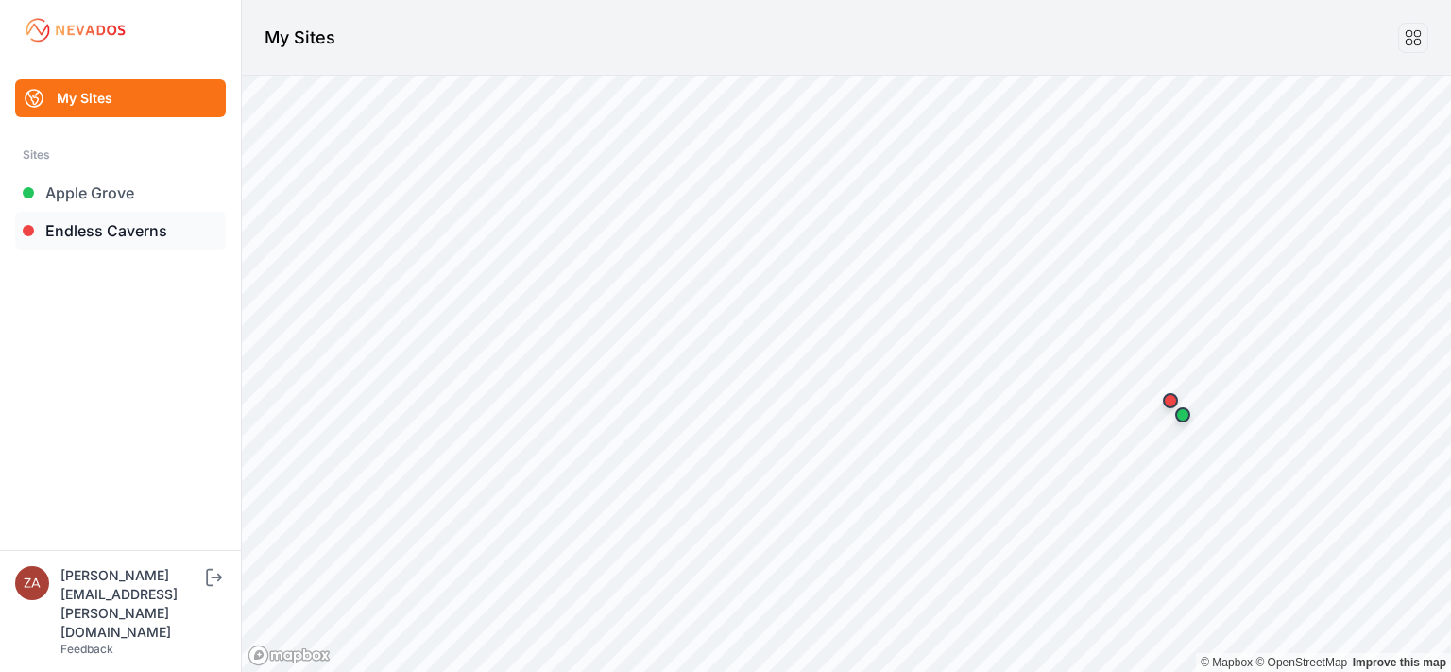
click at [89, 232] on link "Endless Caverns" at bounding box center [120, 231] width 211 height 38
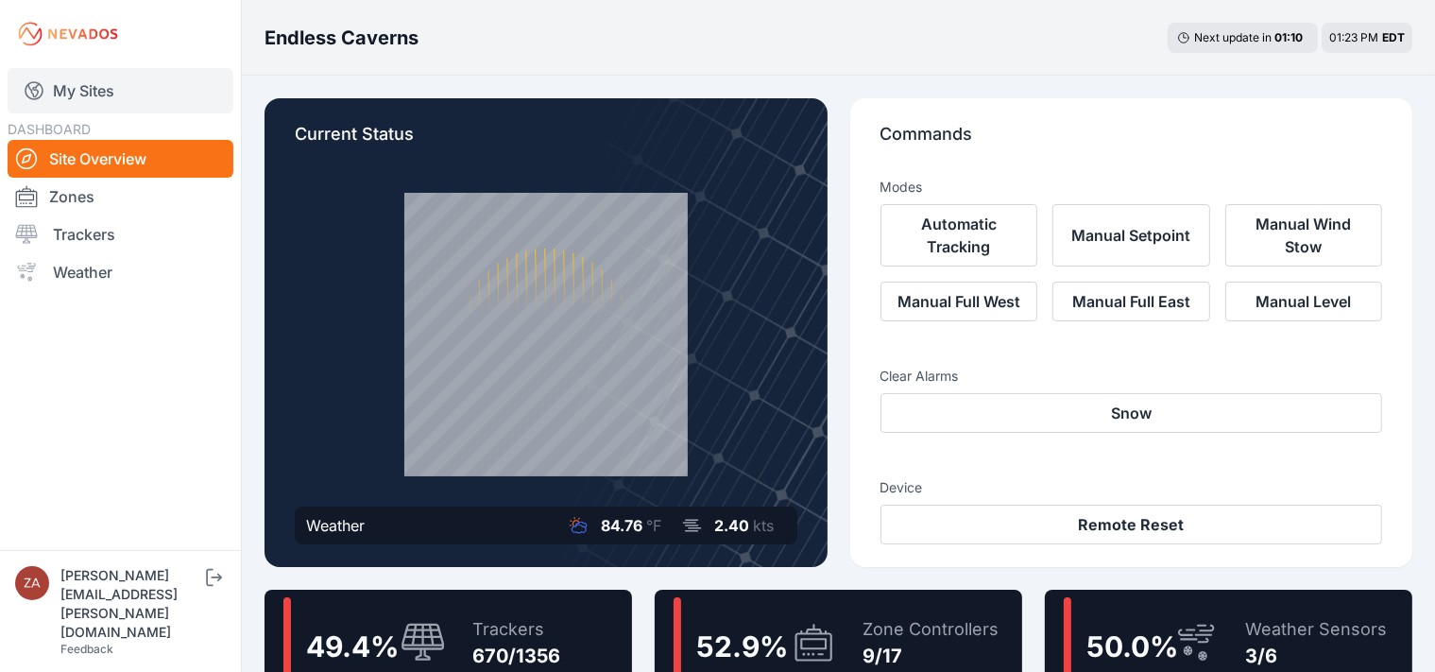
click at [85, 94] on link "My Sites" at bounding box center [121, 90] width 226 height 45
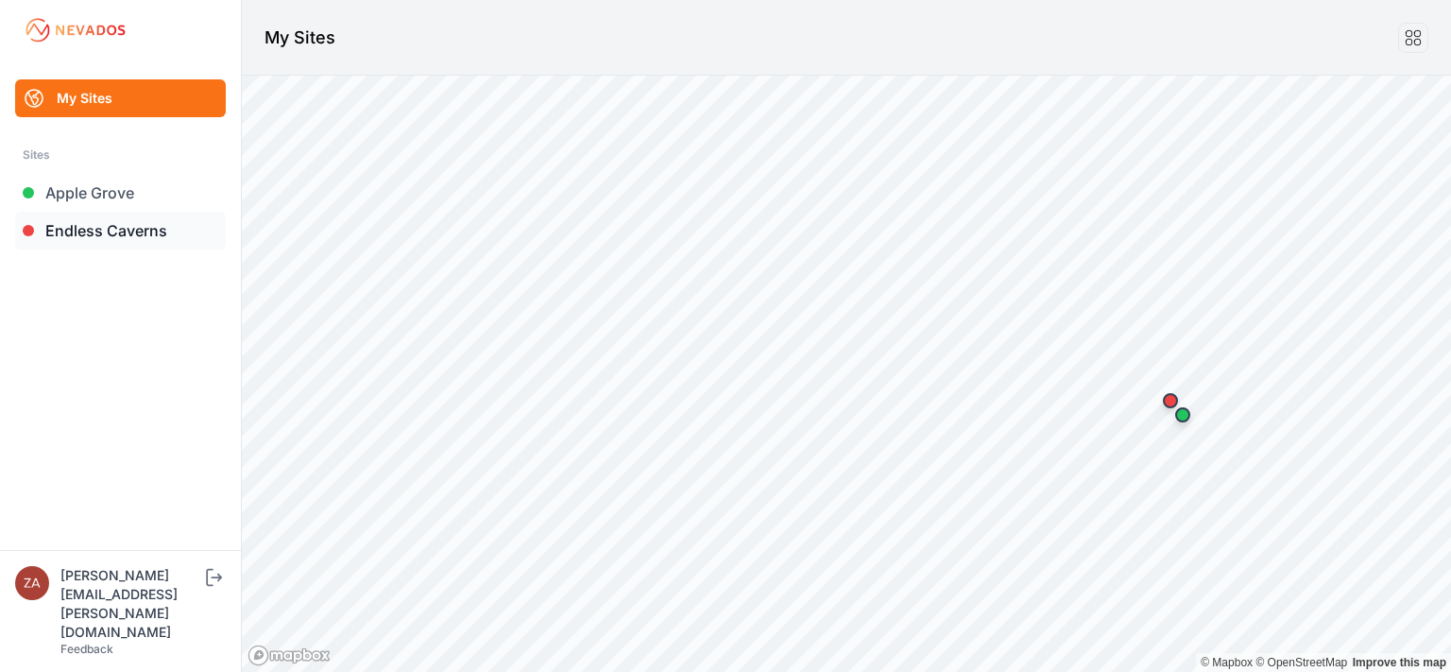
click at [88, 226] on link "Endless Caverns" at bounding box center [120, 231] width 211 height 38
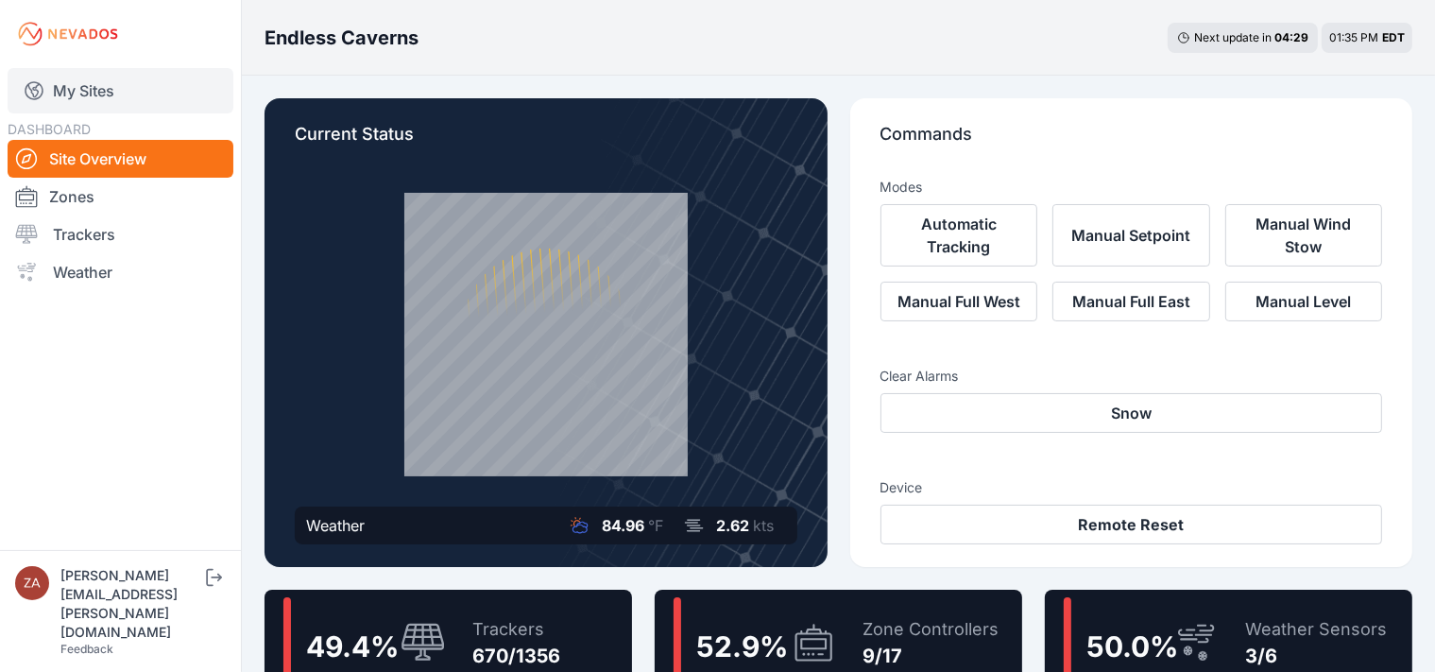
click at [77, 94] on link "My Sites" at bounding box center [121, 90] width 226 height 45
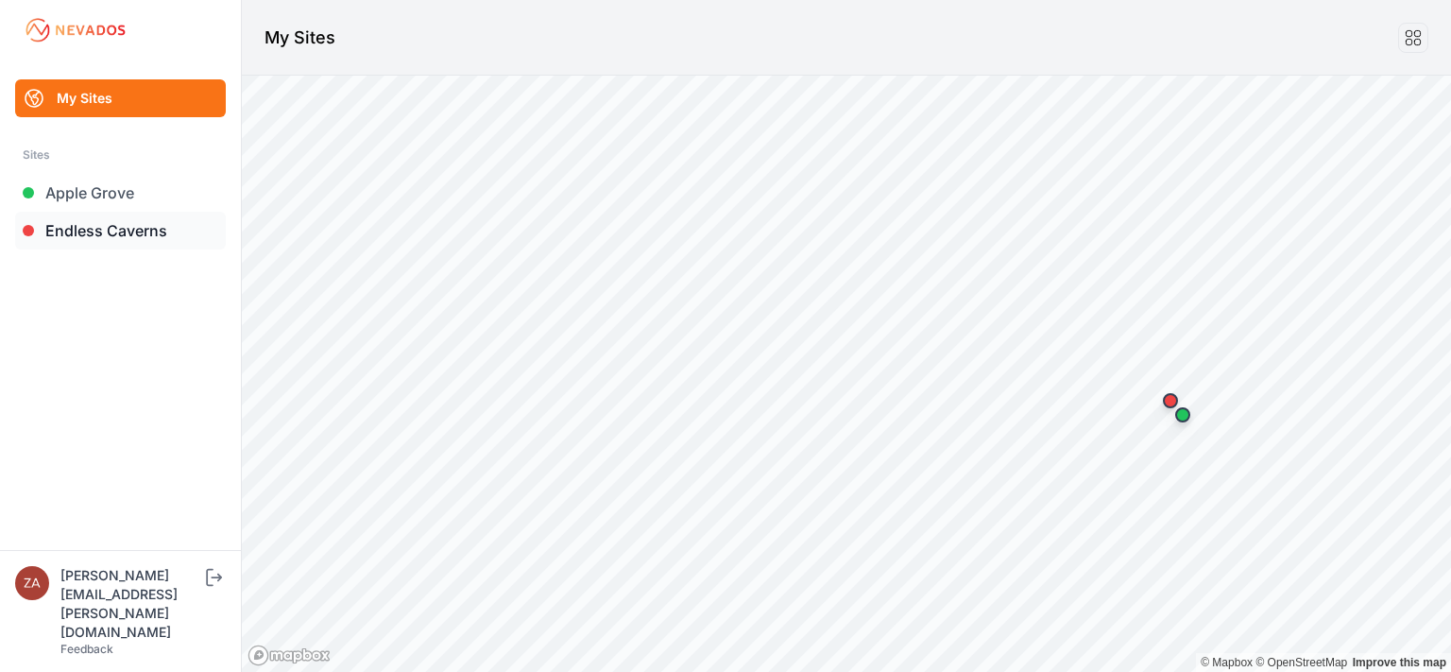
click at [93, 242] on link "Endless Caverns" at bounding box center [120, 231] width 211 height 38
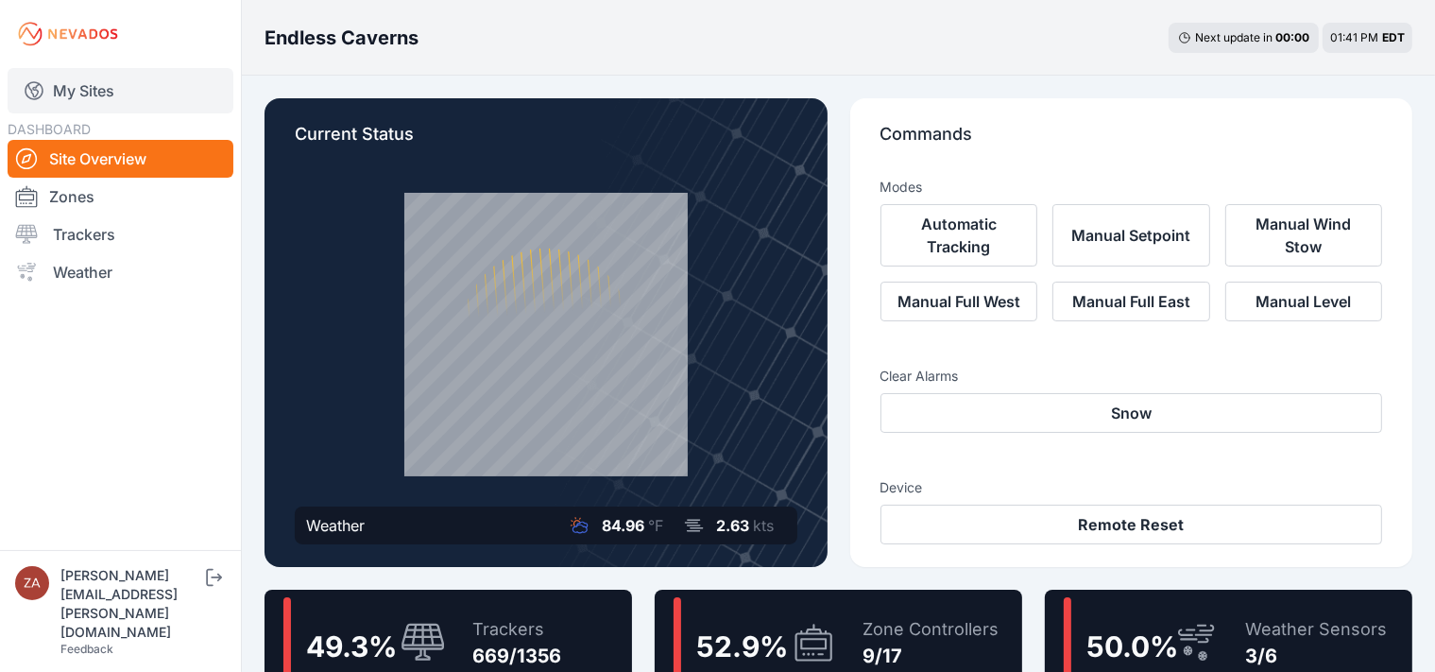
click at [95, 89] on link "My Sites" at bounding box center [121, 90] width 226 height 45
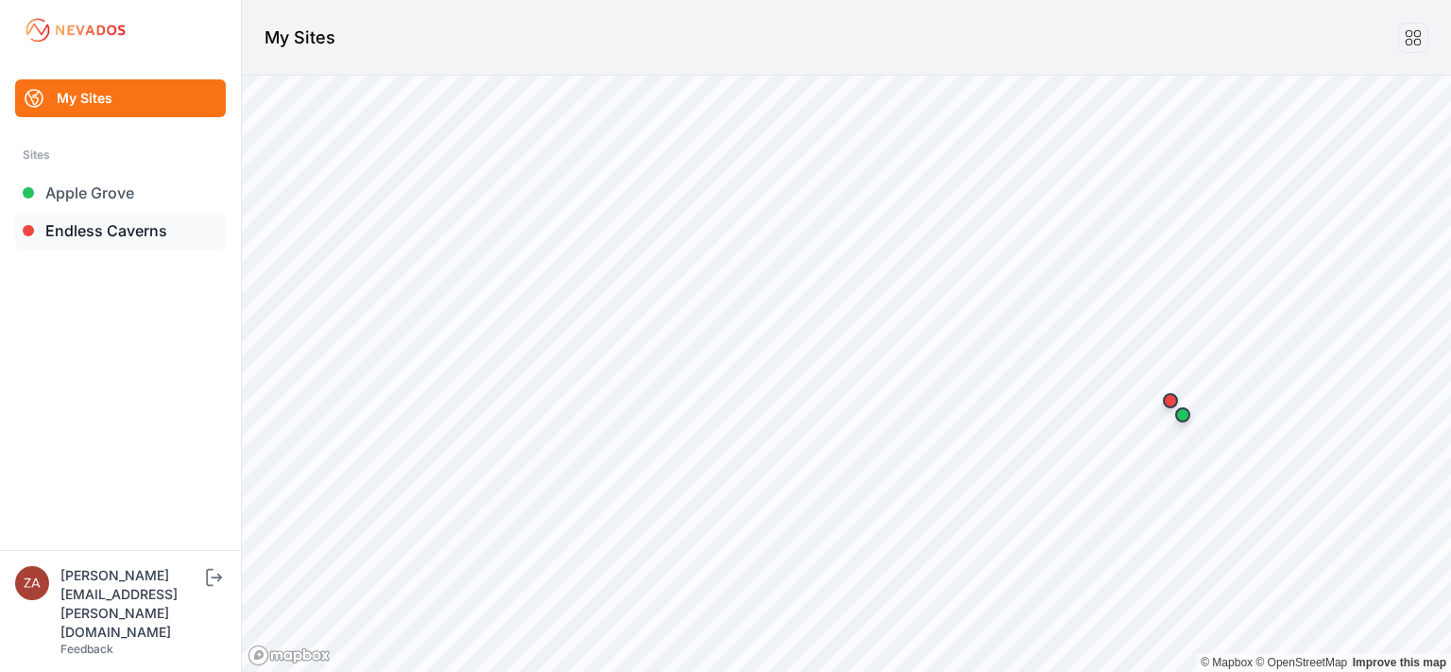
click at [111, 229] on link "Endless Caverns" at bounding box center [120, 231] width 211 height 38
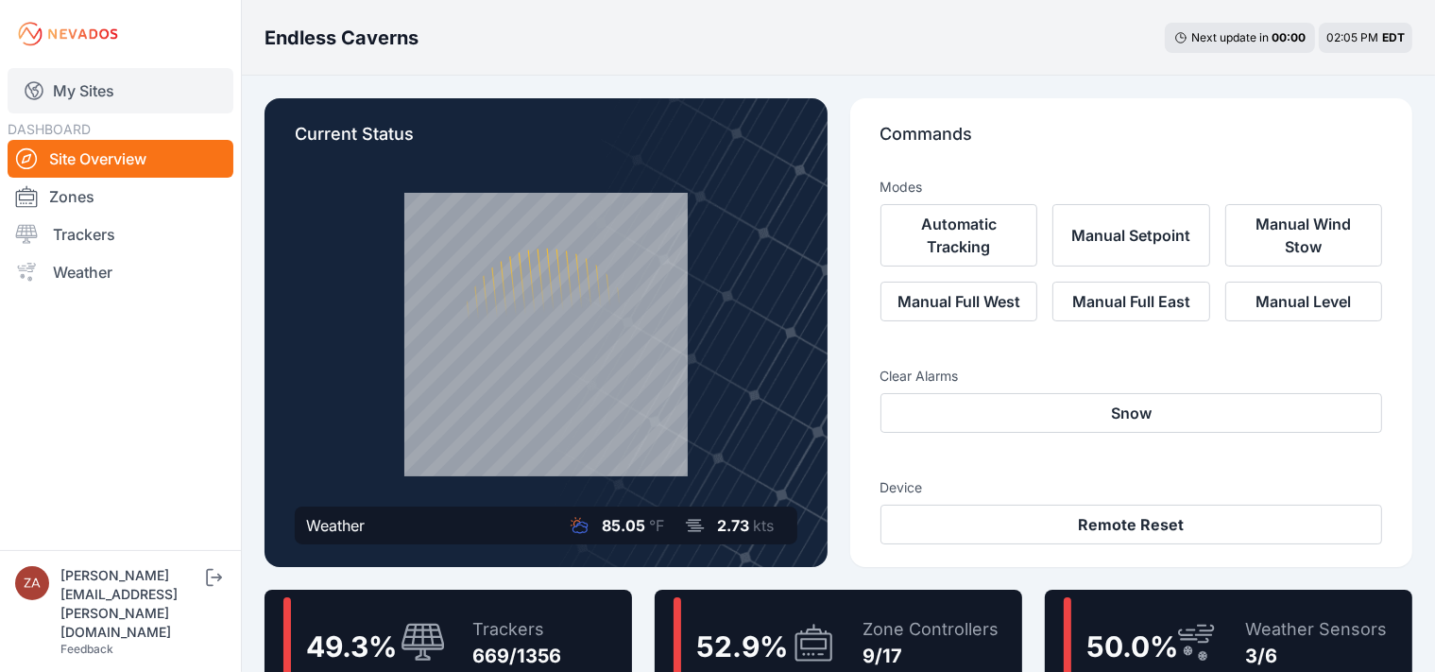
click at [132, 94] on link "My Sites" at bounding box center [121, 90] width 226 height 45
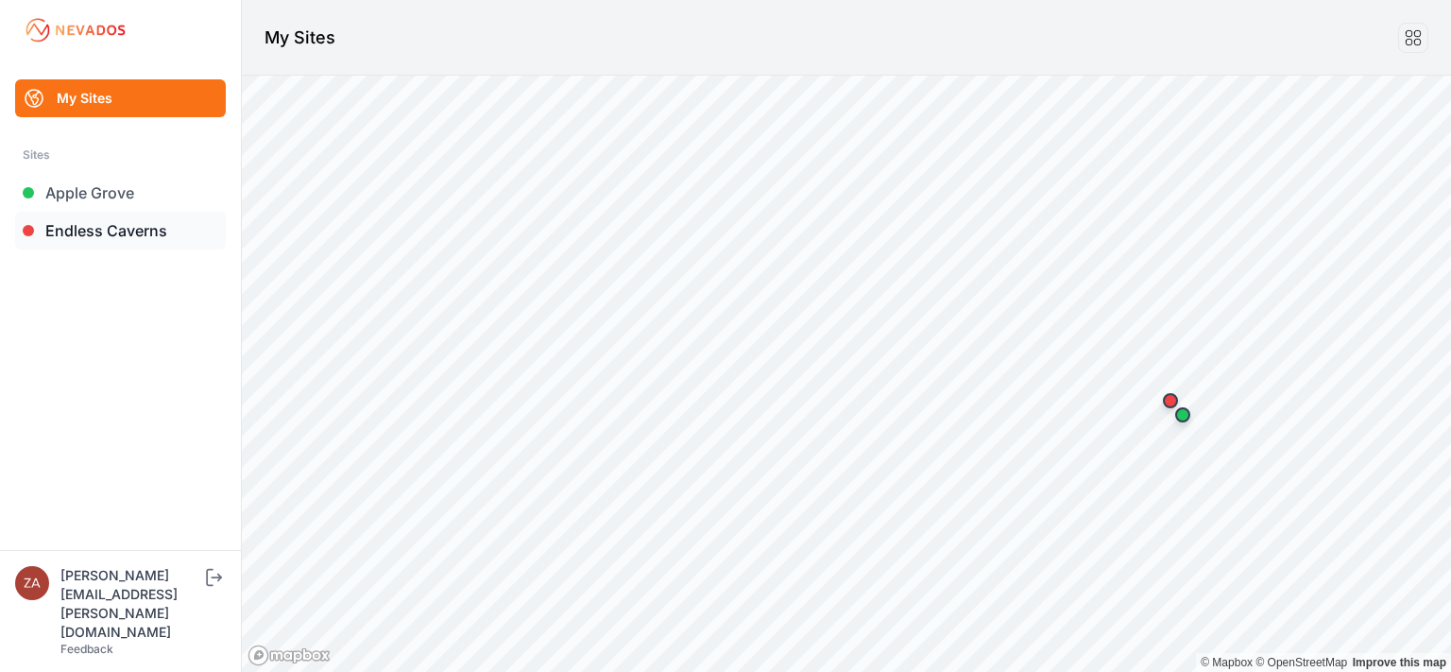
click at [124, 228] on link "Endless Caverns" at bounding box center [120, 231] width 211 height 38
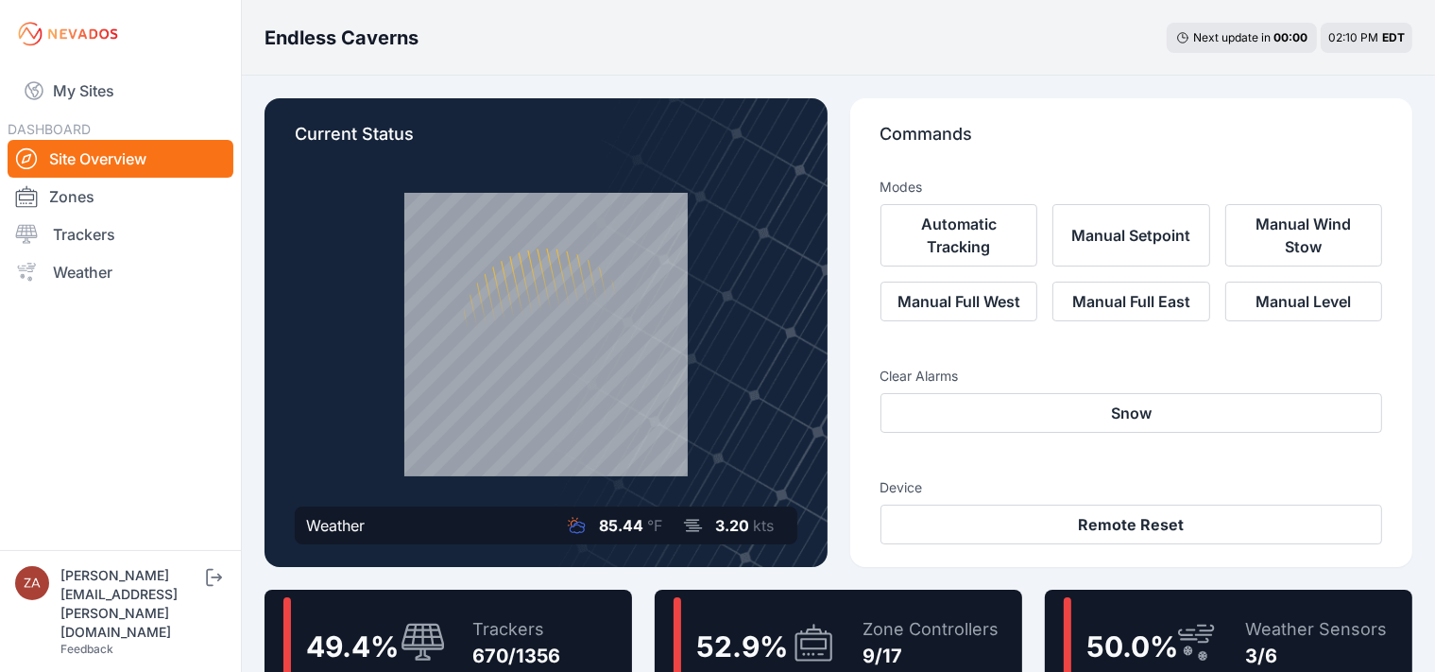
click at [77, 456] on nav "My Sites DASHBOARD Site Overview Zones Trackers Weather" at bounding box center [120, 301] width 241 height 467
